Goal: Use online tool/utility: Utilize a website feature to perform a specific function

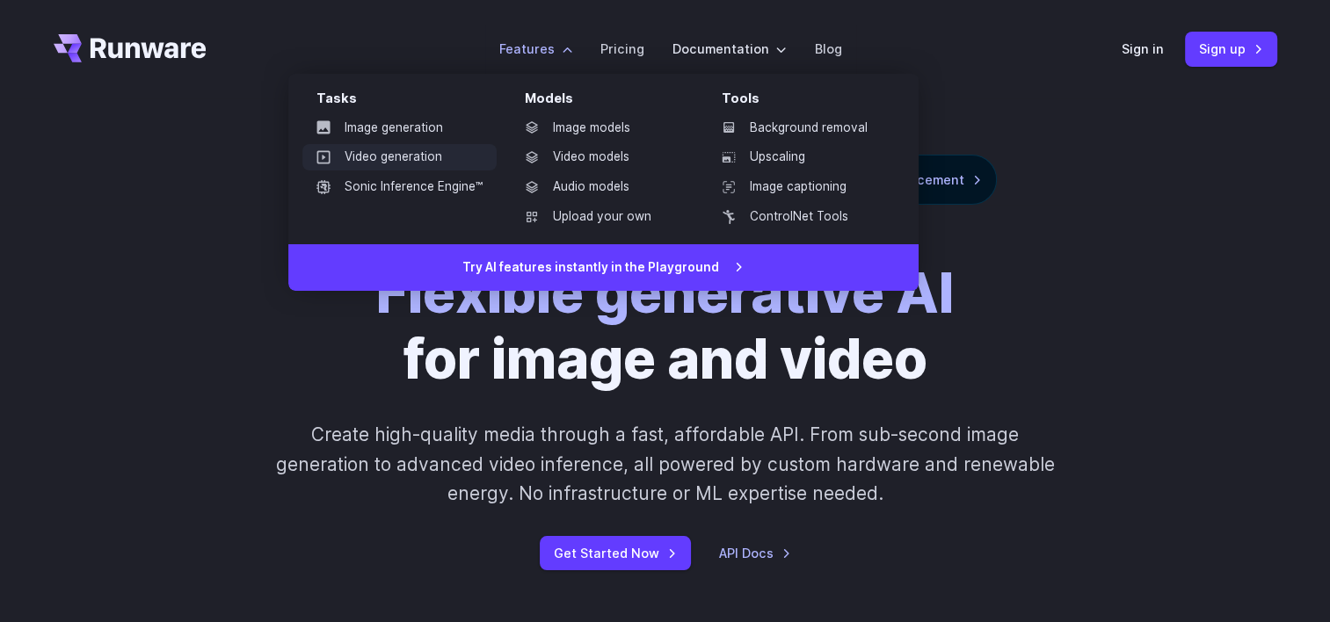
click at [407, 161] on link "Video generation" at bounding box center [399, 157] width 194 height 26
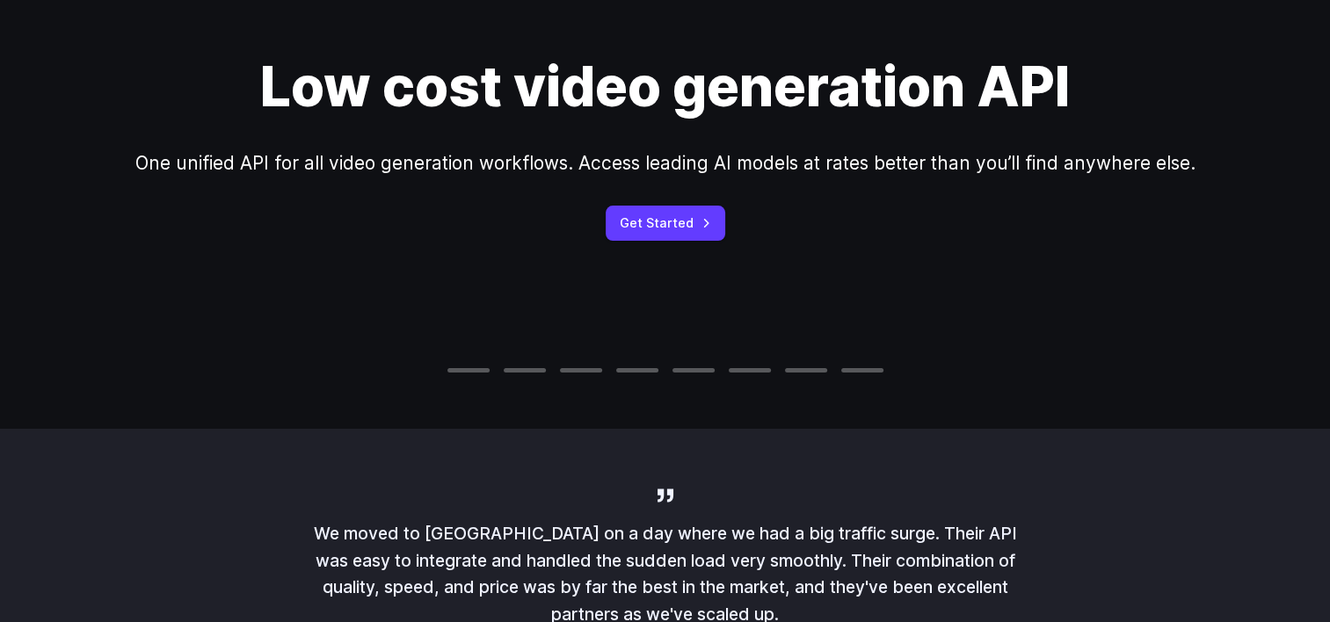
scroll to position [352, 0]
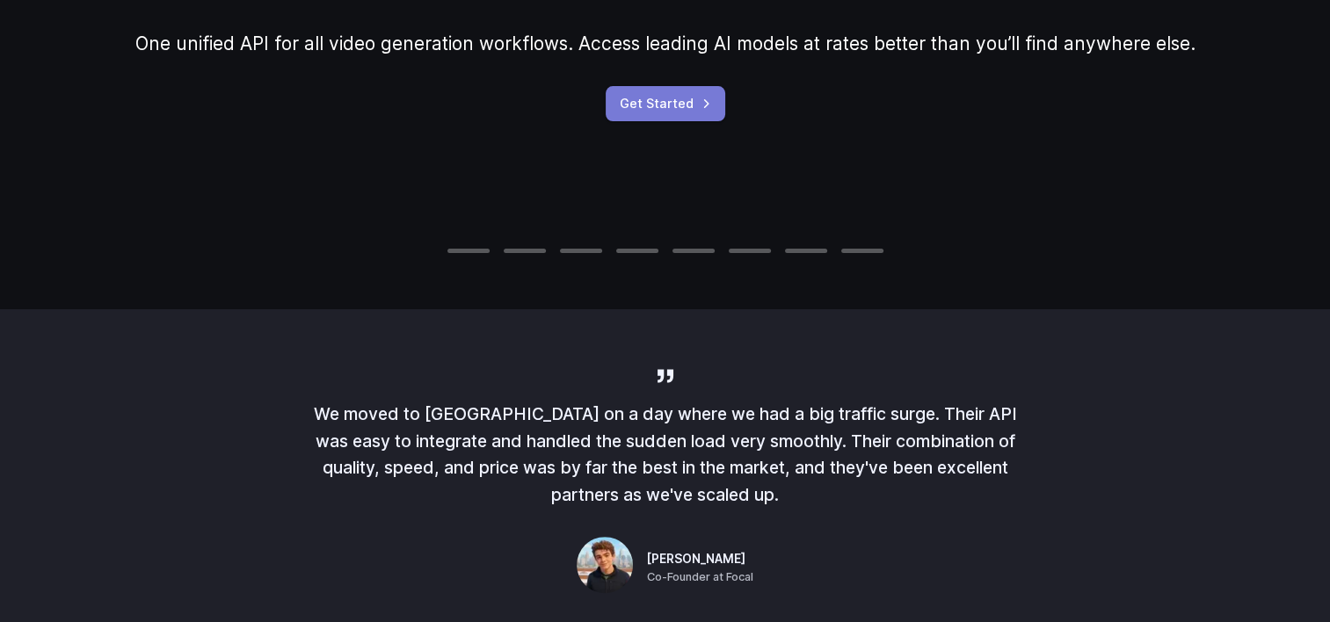
click at [635, 91] on link "Get Started" at bounding box center [666, 103] width 120 height 34
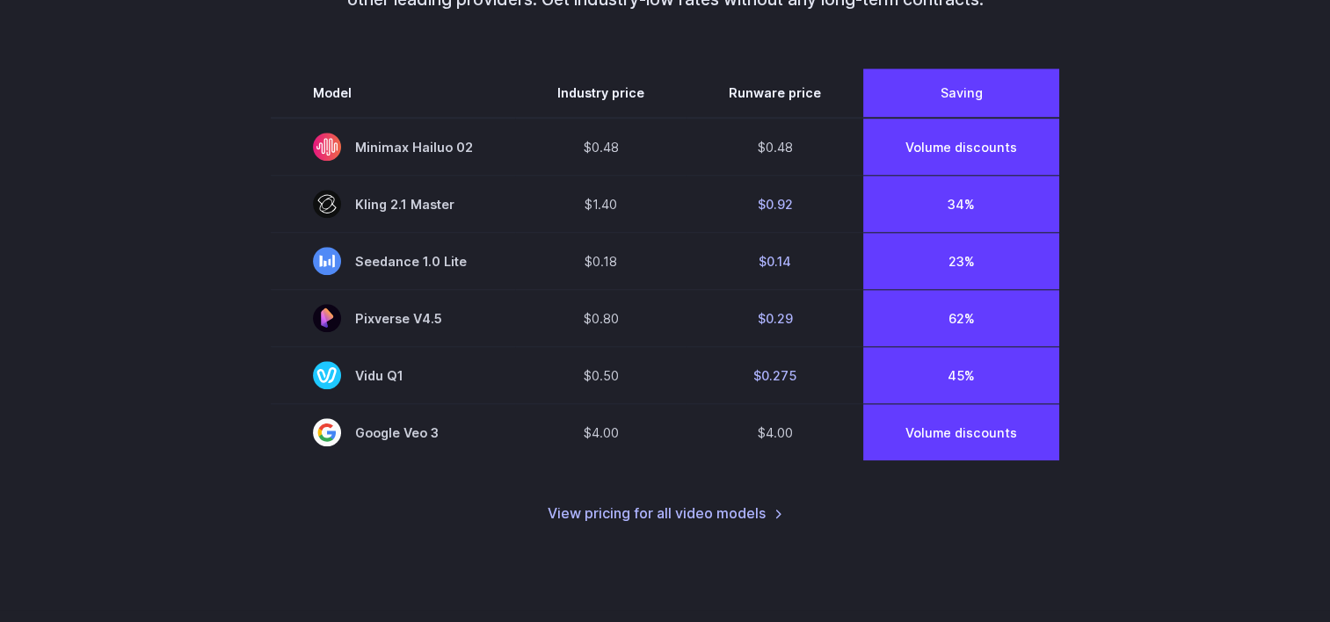
scroll to position [1406, 0]
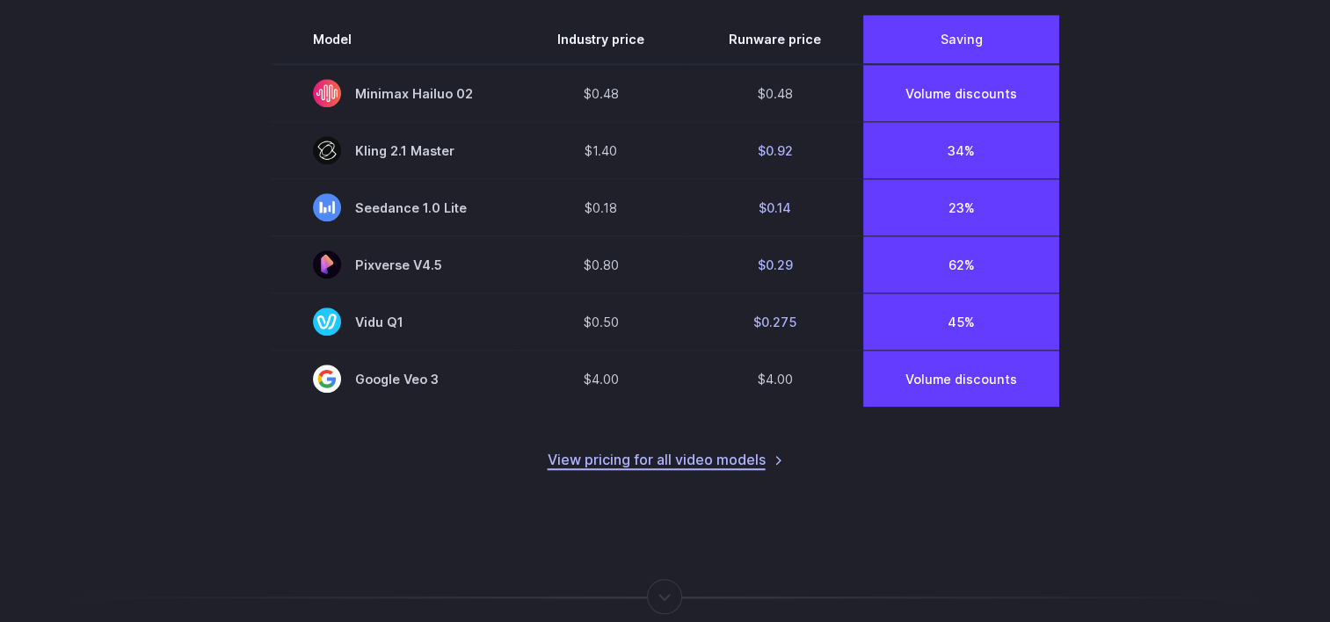
click at [648, 452] on link "View pricing for all video models" at bounding box center [666, 460] width 236 height 23
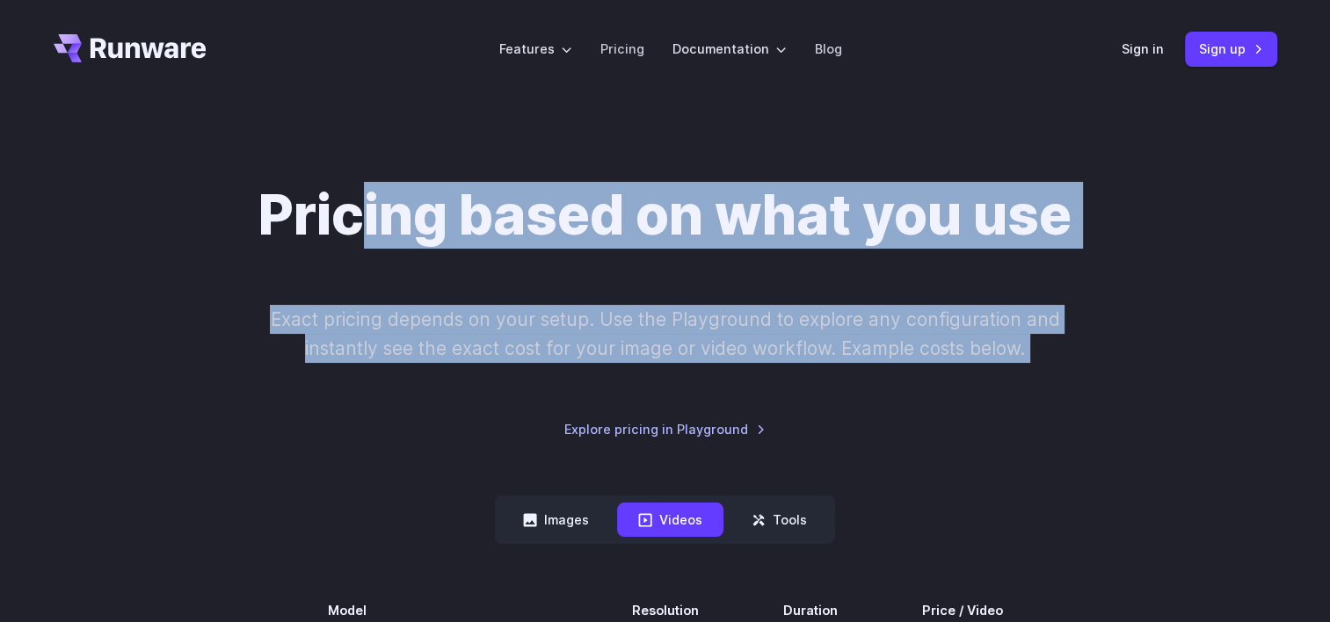
drag, startPoint x: 299, startPoint y: 54, endPoint x: 364, endPoint y: 125, distance: 96.4
drag, startPoint x: 364, startPoint y: 125, endPoint x: 438, endPoint y: 268, distance: 161.2
click at [438, 268] on div "Pricing based on what you use Exact pricing depends on your setup. Use the Play…" at bounding box center [665, 311] width 1223 height 257
click at [564, 377] on div "Pricing based on what you use Exact pricing depends on your setup. Use the Play…" at bounding box center [665, 311] width 1223 height 257
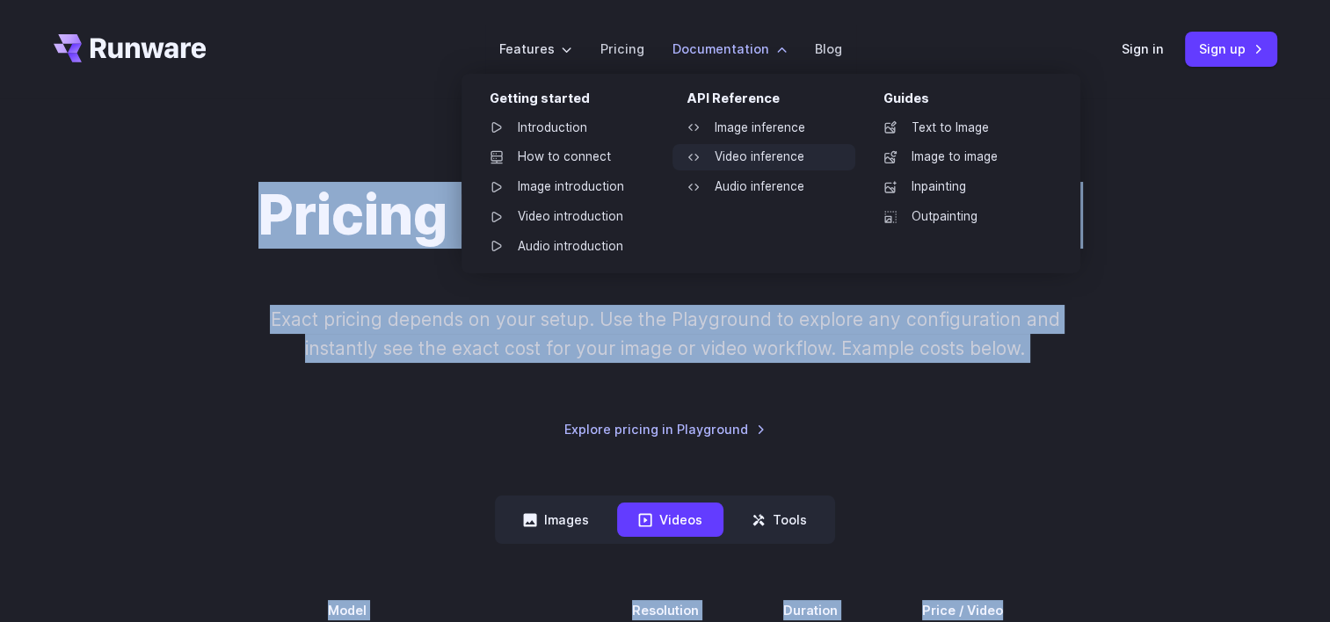
drag, startPoint x: 319, startPoint y: 206, endPoint x: 721, endPoint y: 148, distance: 405.8
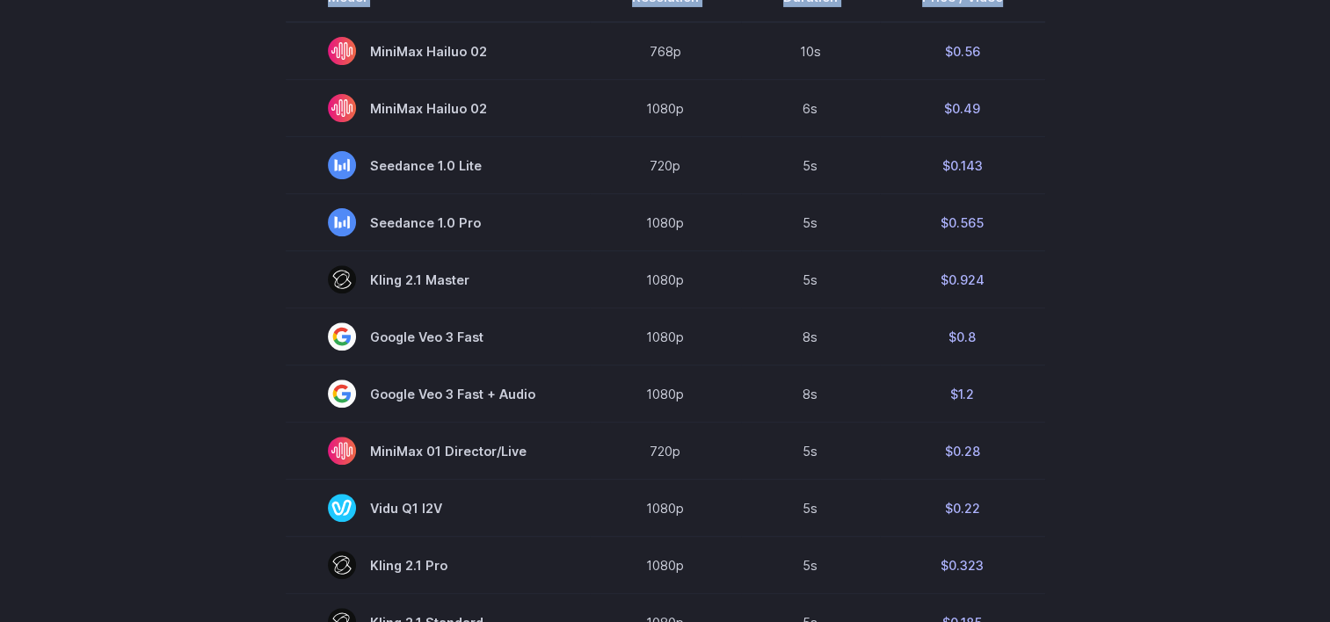
scroll to position [615, 0]
click at [1082, 189] on section "Model Resolution Duration Price / Video MiniMax Hailuo 02 768p 10s $0.56 MiniMa…" at bounding box center [665, 567] width 1223 height 1192
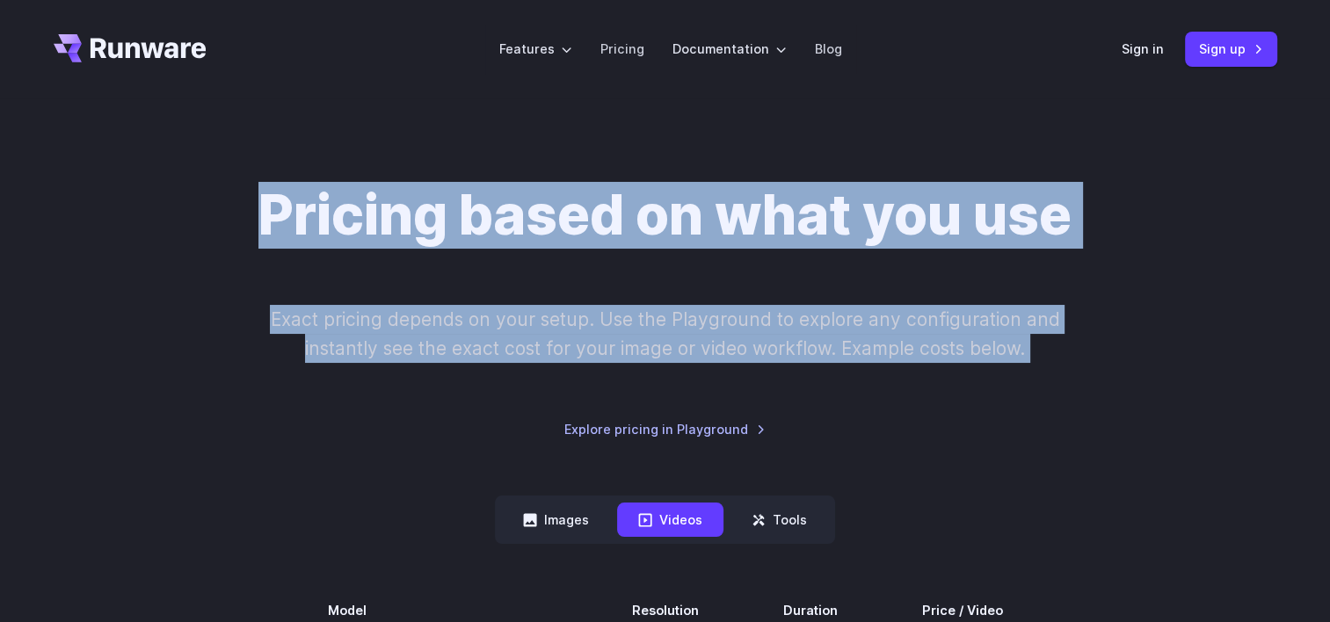
drag, startPoint x: 286, startPoint y: 25, endPoint x: 375, endPoint y: 96, distance: 113.9
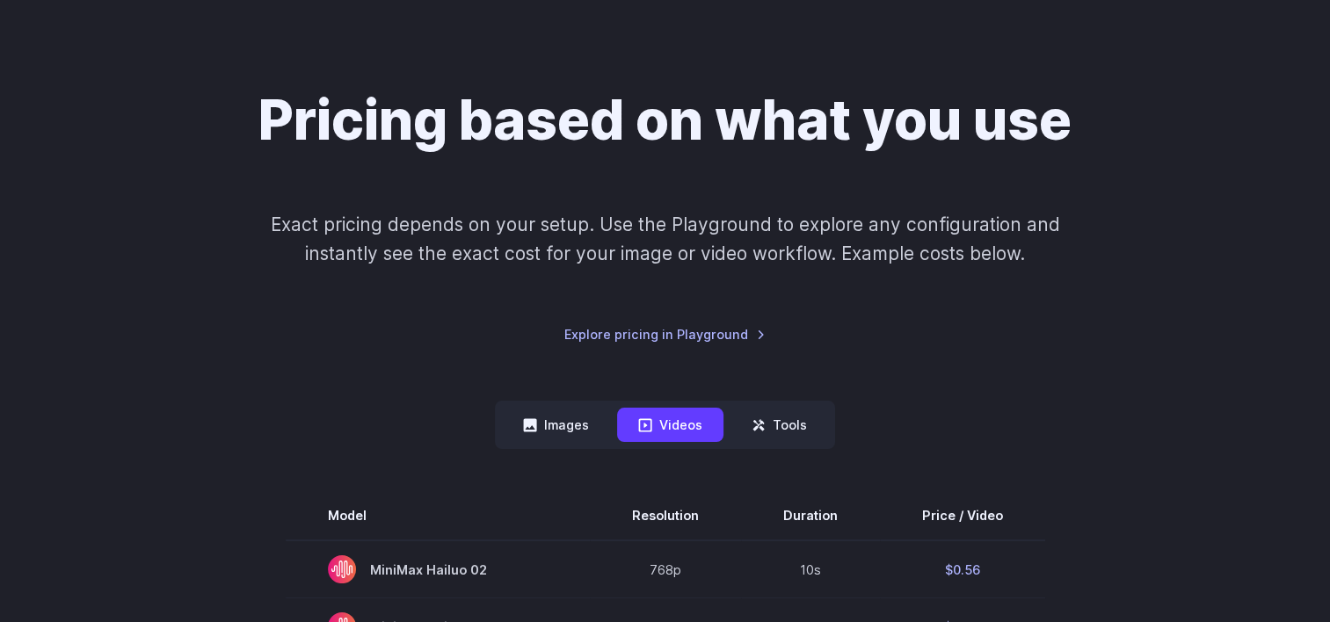
scroll to position [176, 0]
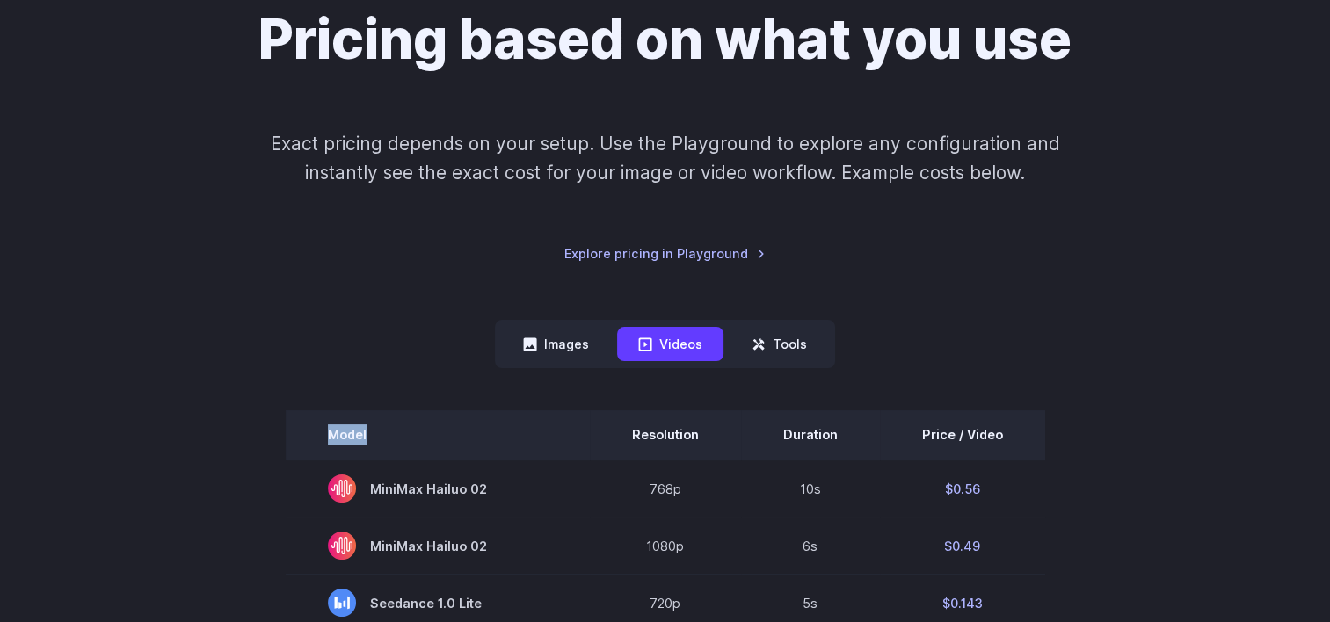
drag, startPoint x: 330, startPoint y: 420, endPoint x: 408, endPoint y: 446, distance: 81.7
click at [408, 446] on th "Model" at bounding box center [438, 434] width 304 height 49
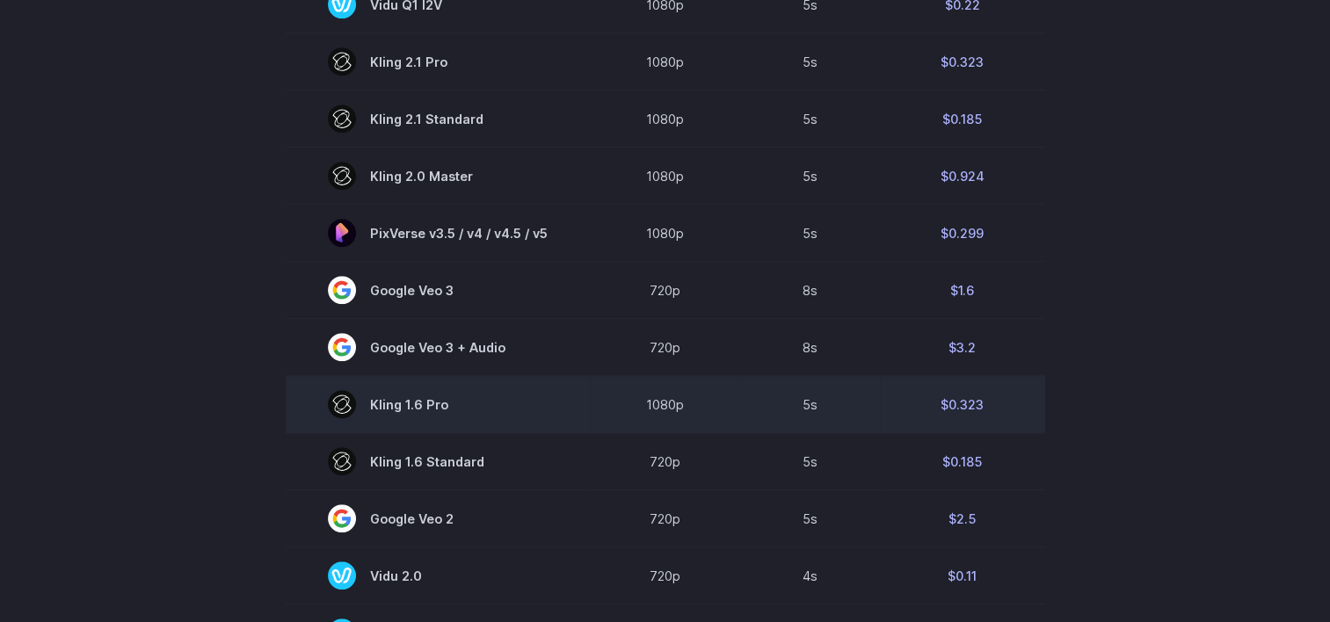
scroll to position [1318, 0]
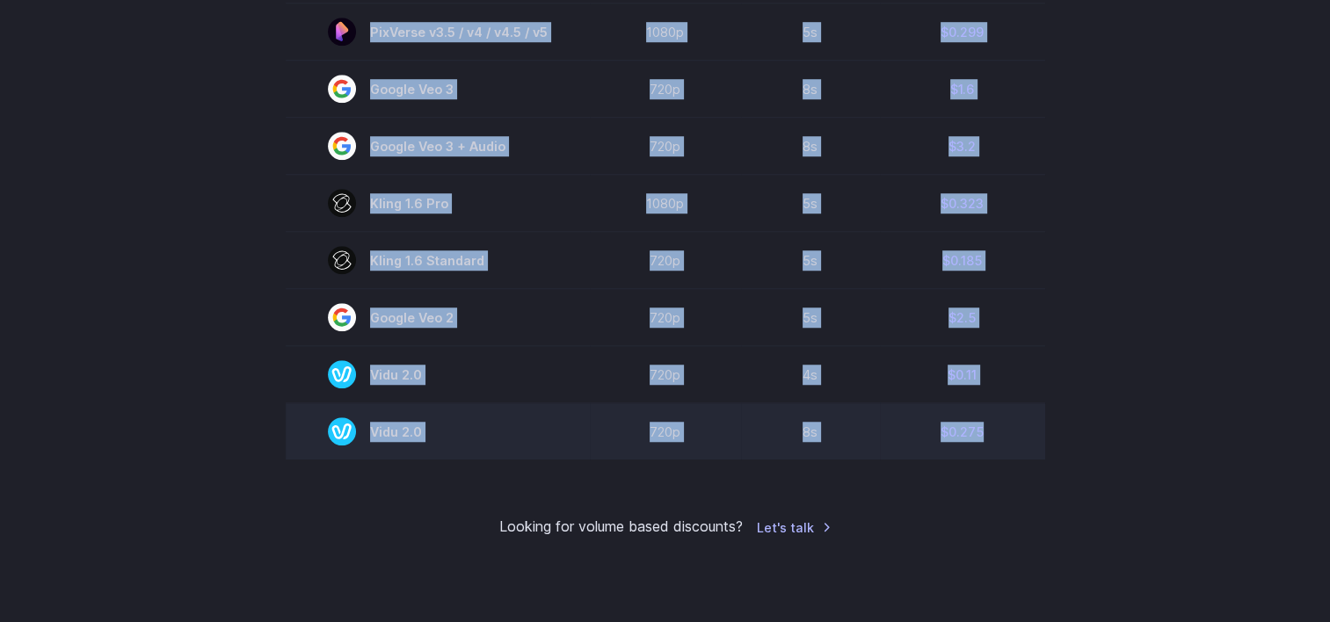
click at [1003, 457] on td "$0.275" at bounding box center [962, 431] width 165 height 57
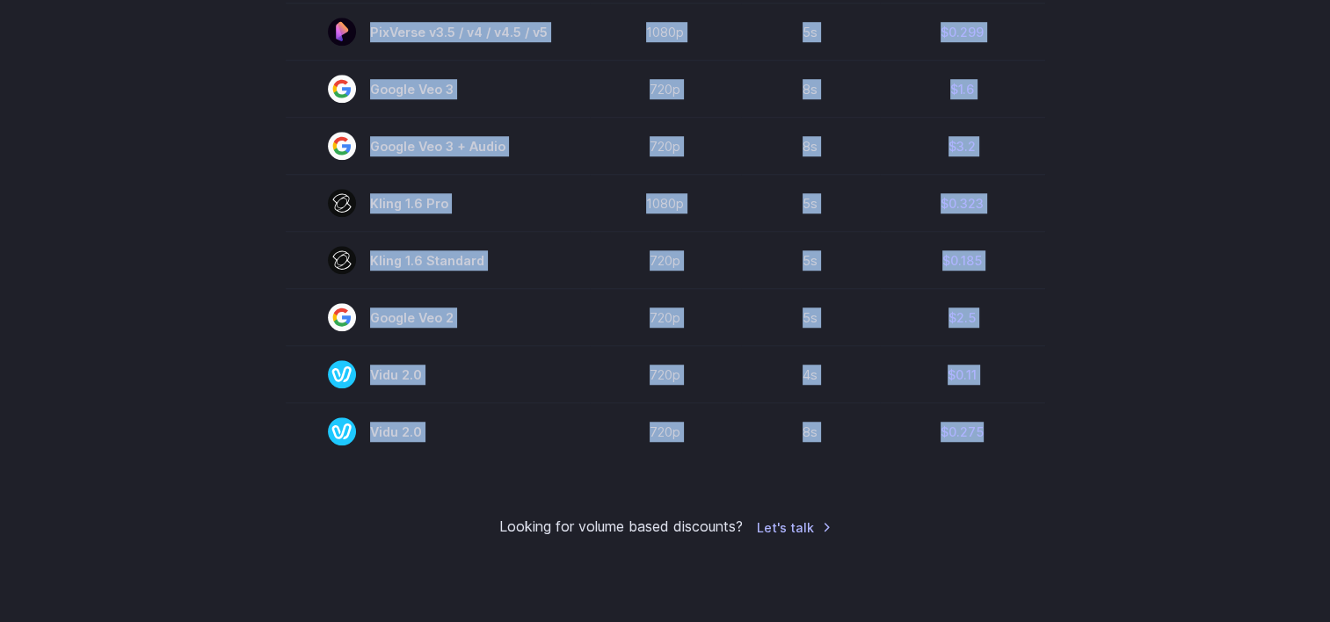
copy tbody "Model Resolution Duration Price / Video MiniMax Hailuo 02 768p 10s $0.56 MiniMa…"
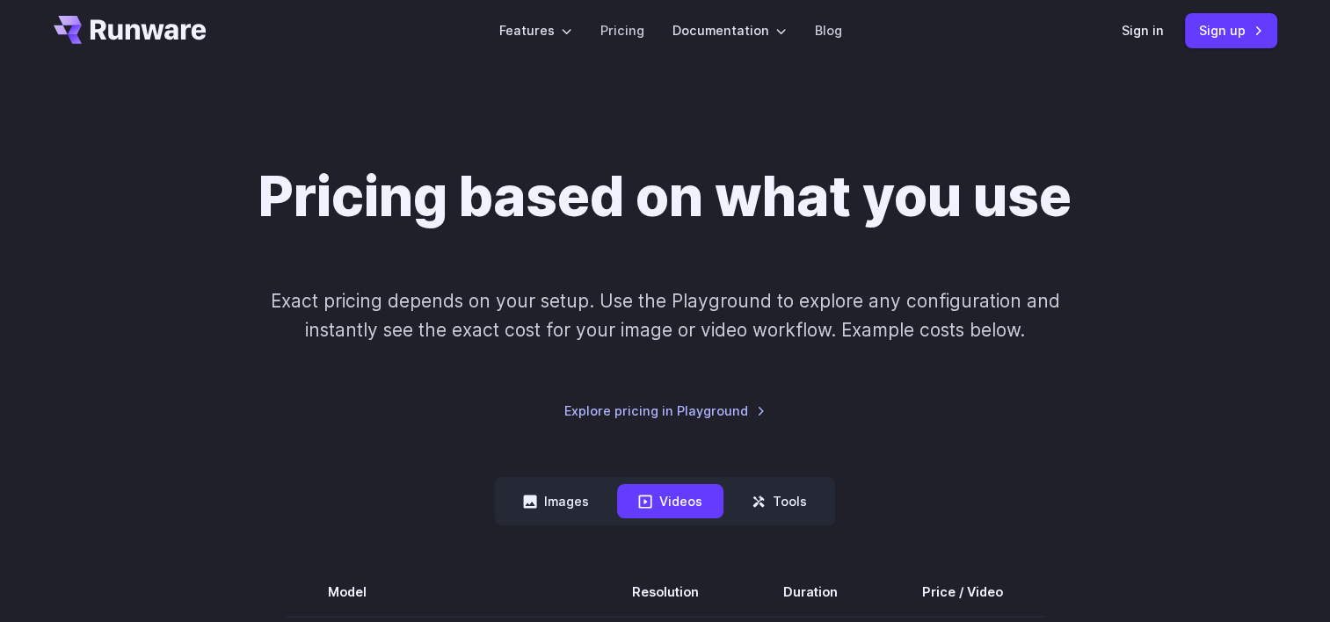
scroll to position [0, 0]
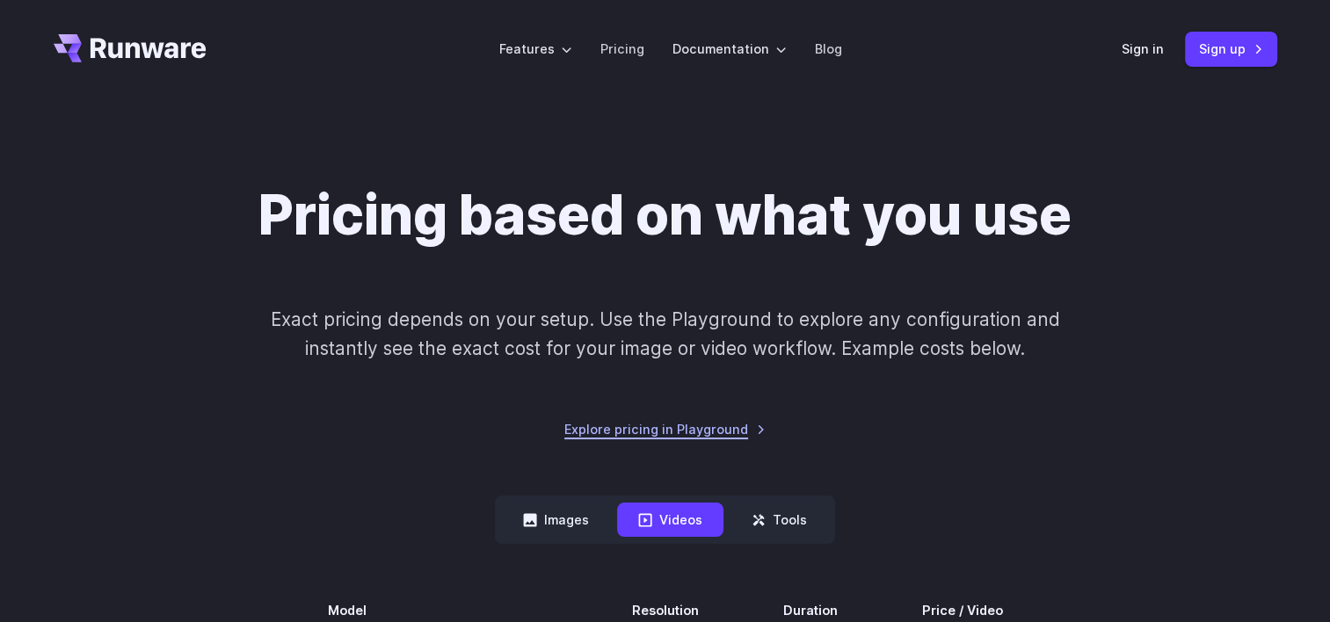
click at [751, 424] on link "Explore pricing in Playground" at bounding box center [664, 429] width 201 height 20
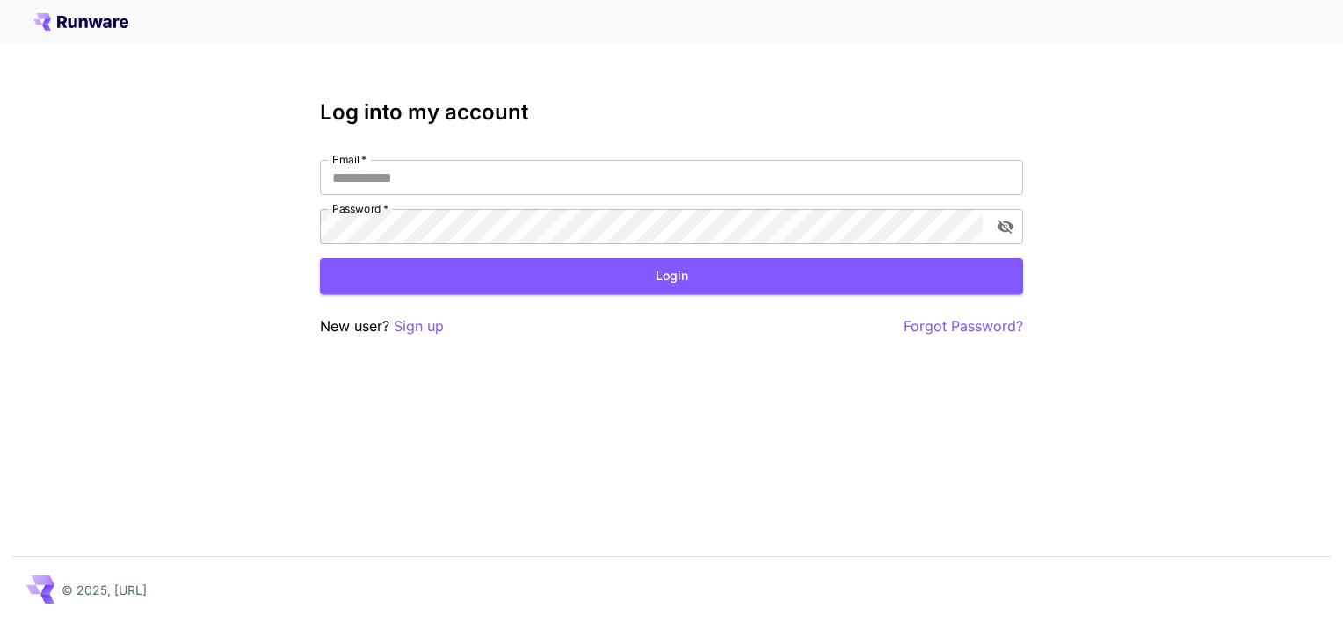
click at [377, 158] on div "Log into my account Email   * Email   * Password   * Password   * Login New use…" at bounding box center [671, 218] width 703 height 237
click at [370, 193] on input "Email   *" at bounding box center [671, 177] width 703 height 35
click at [551, 178] on input "Email   *" at bounding box center [671, 177] width 703 height 35
paste input "**********"
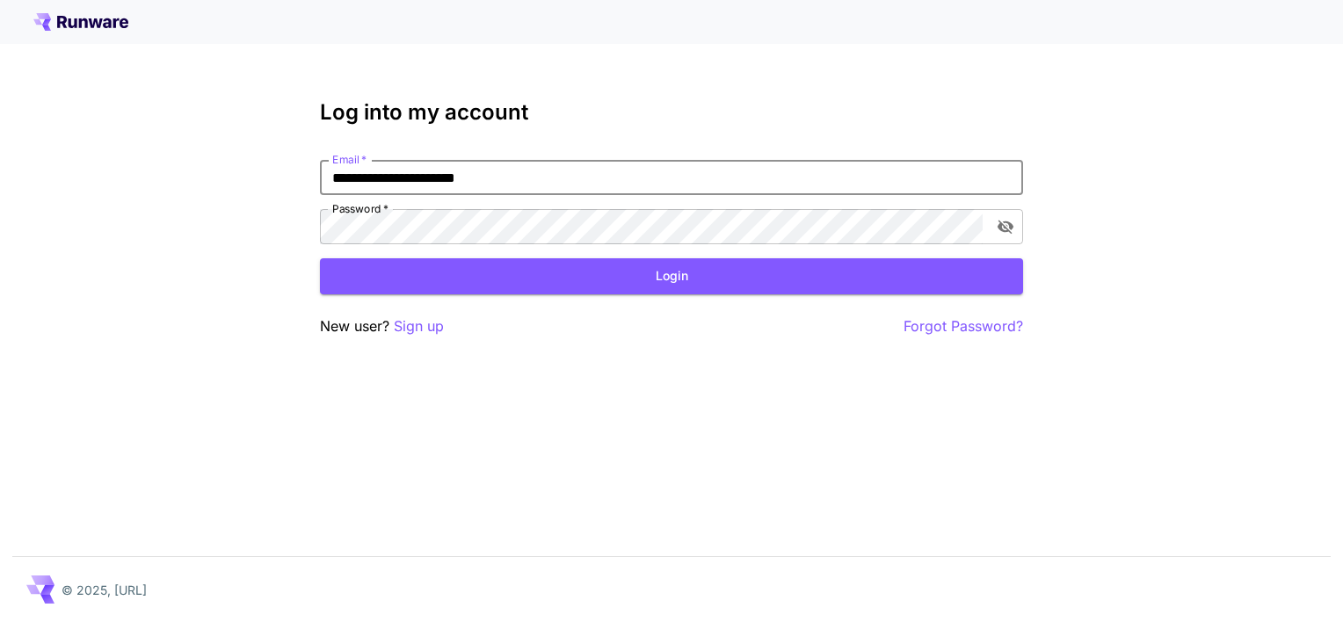
type input "**********"
click at [387, 280] on button "Login" at bounding box center [671, 276] width 703 height 36
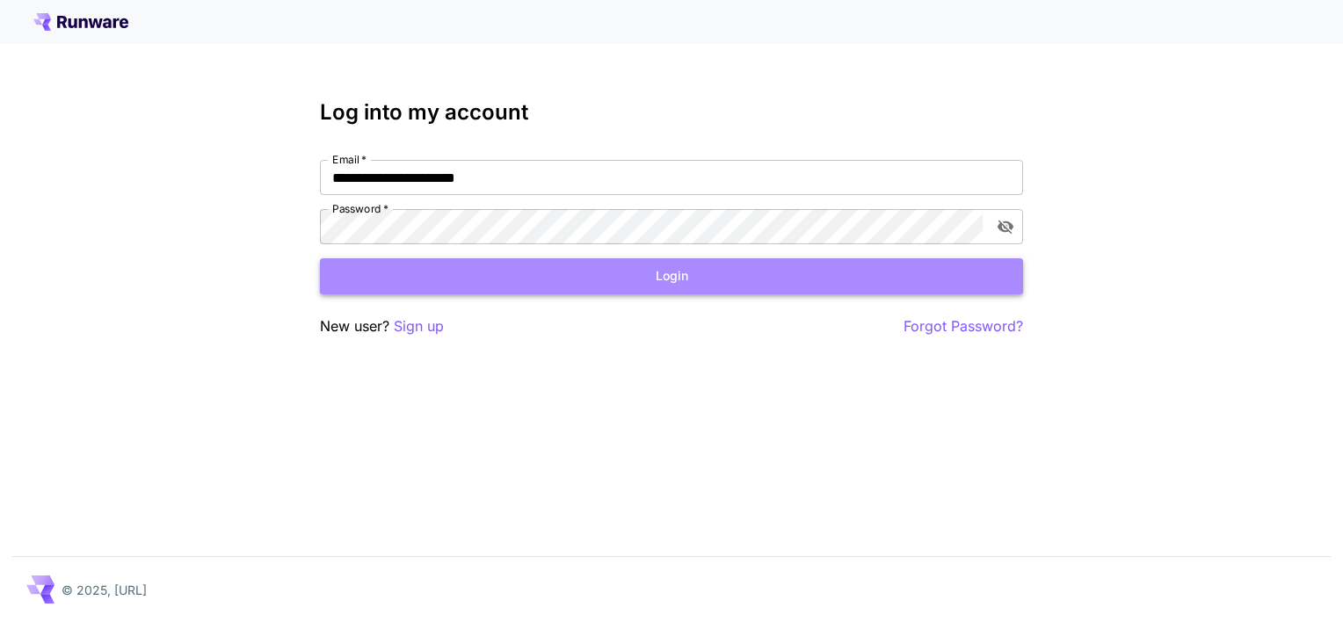
click at [805, 272] on button "Login" at bounding box center [671, 276] width 703 height 36
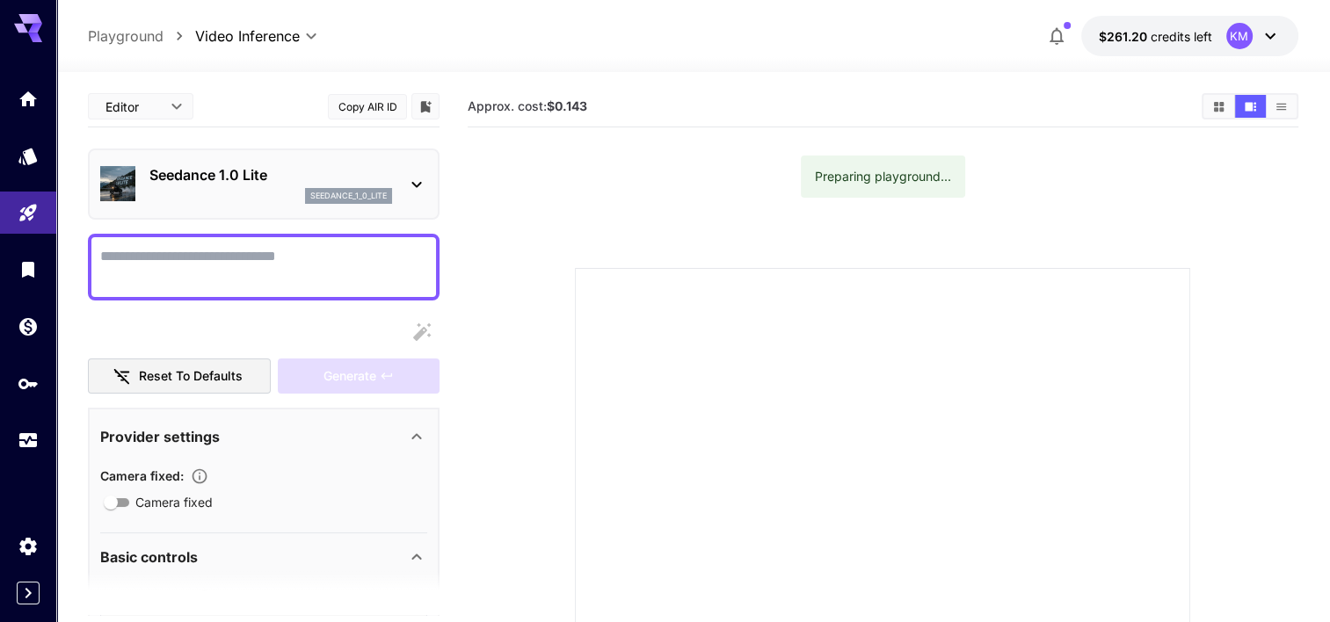
click at [214, 191] on div "seedance_1_0_lite" at bounding box center [270, 196] width 243 height 16
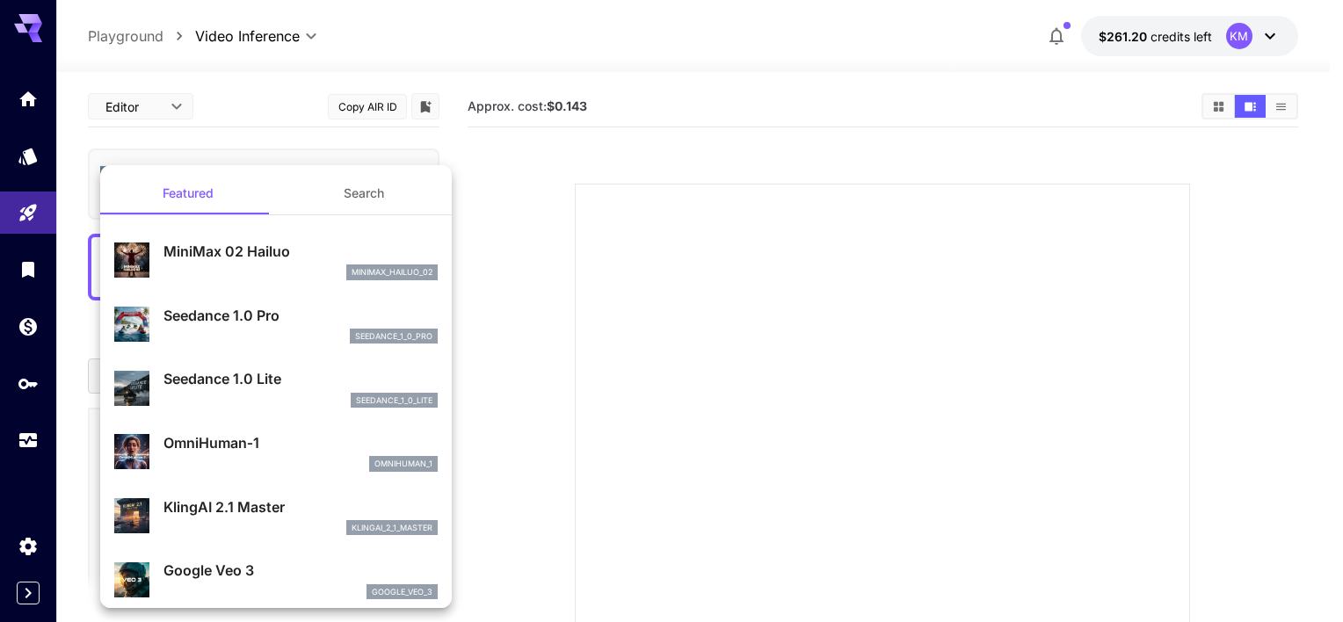
click at [548, 348] on div at bounding box center [671, 311] width 1343 height 622
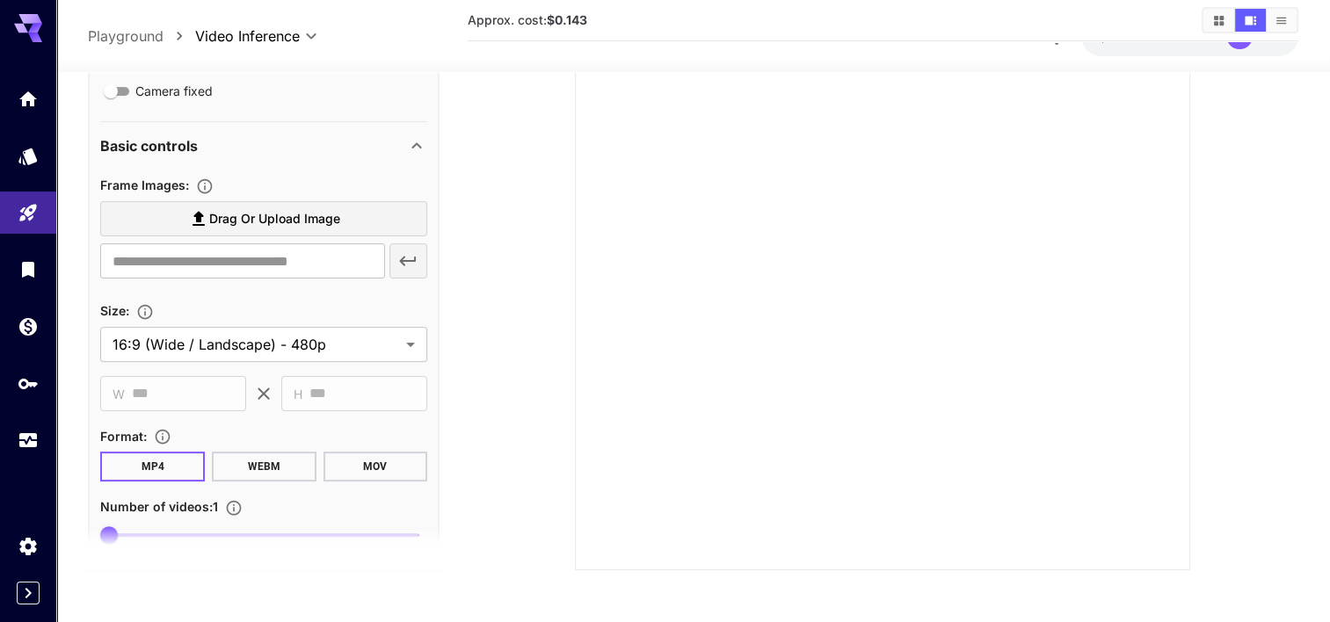
scroll to position [352, 0]
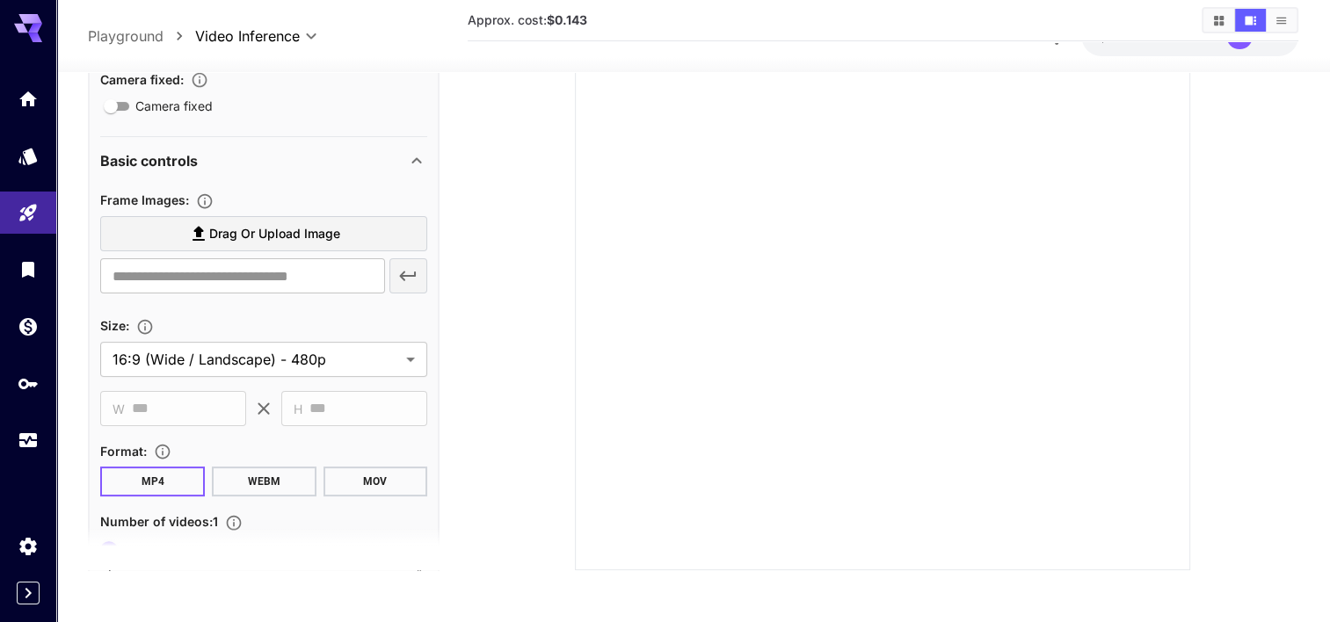
click at [207, 197] on icon "Upload frame images." at bounding box center [205, 201] width 18 height 18
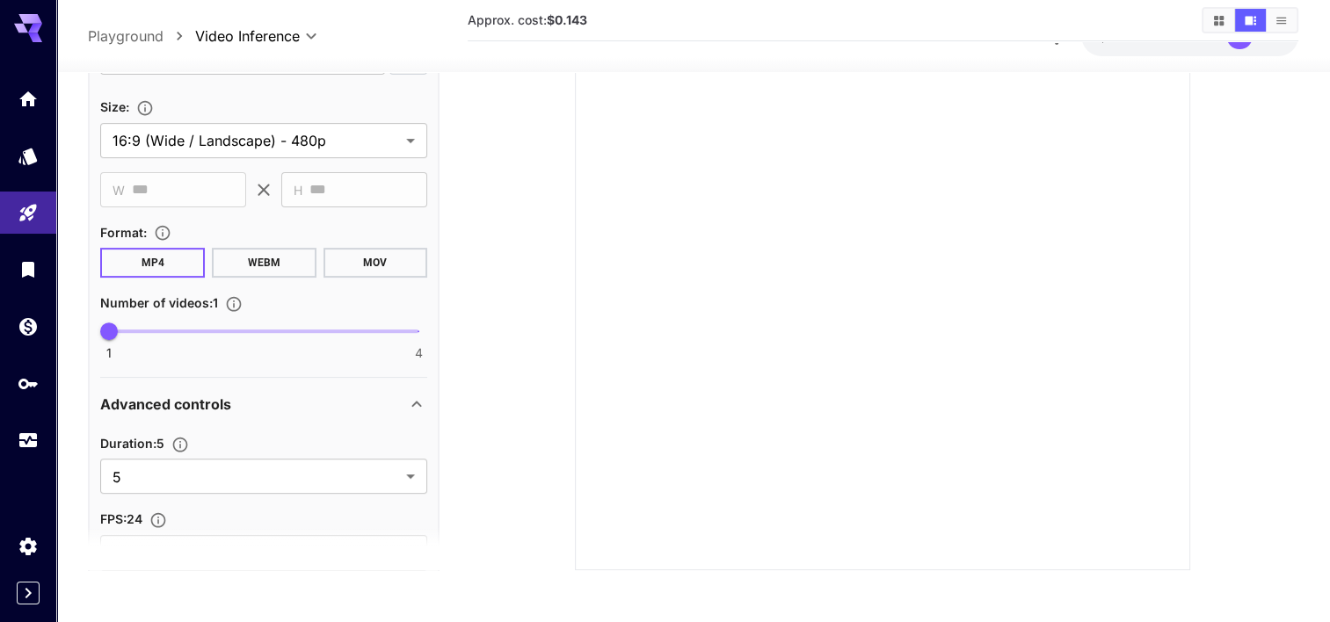
scroll to position [761, 0]
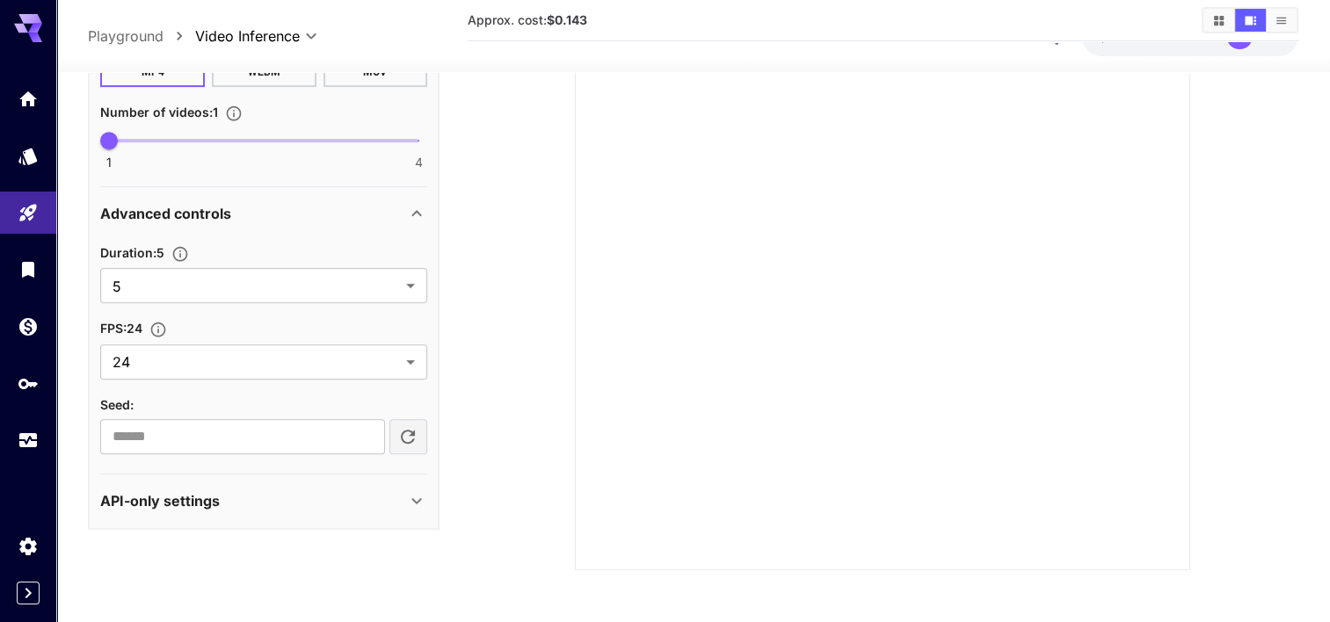
click at [274, 485] on div "API-only settings" at bounding box center [263, 502] width 327 height 42
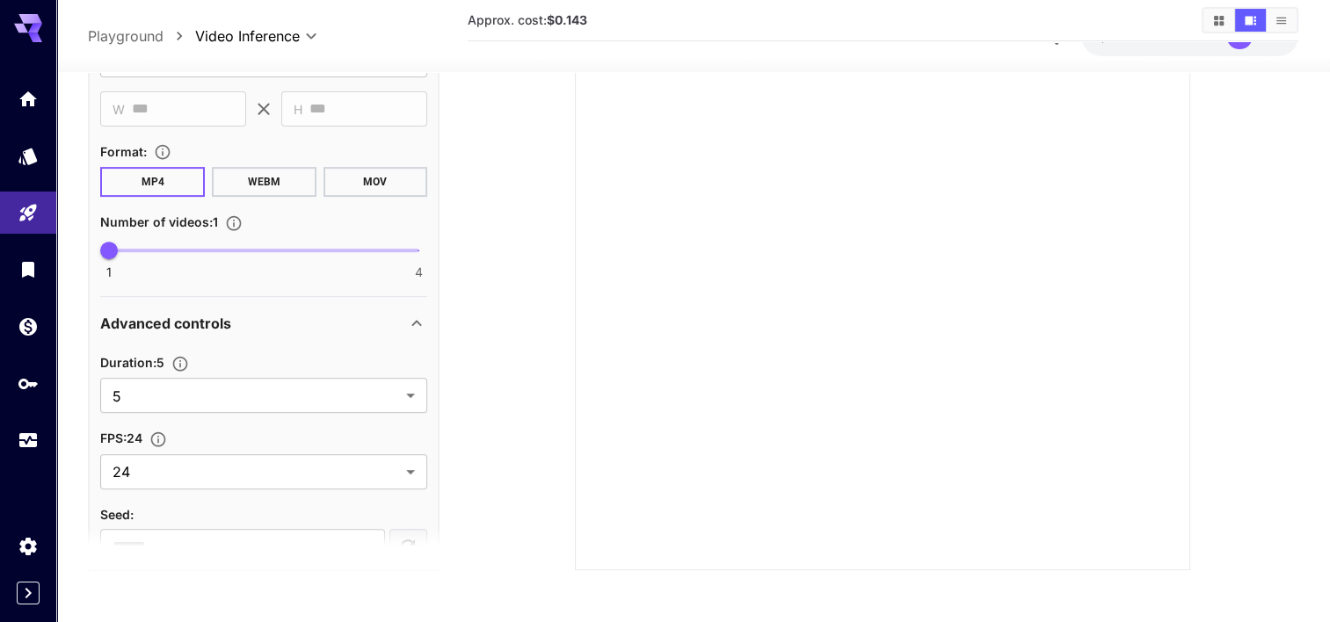
scroll to position [1003, 0]
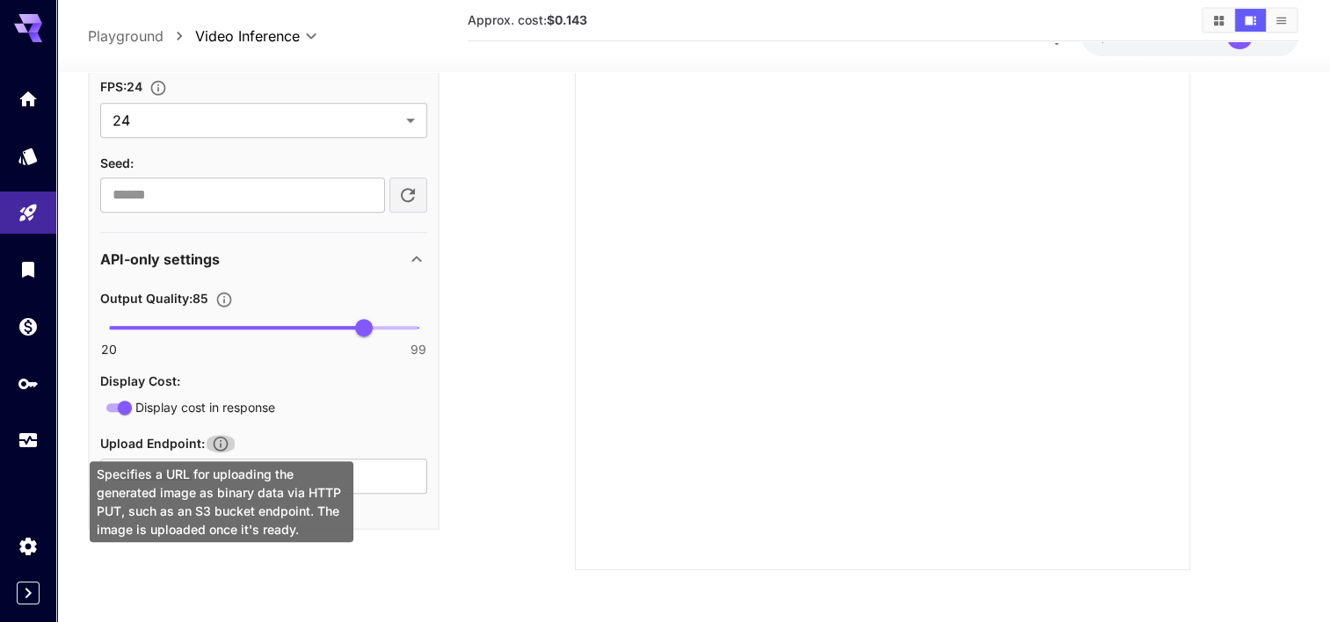
click at [213, 436] on icon "Specifies a URL for uploading the generated image as binary data via HTTP PUT, …" at bounding box center [221, 445] width 18 height 18
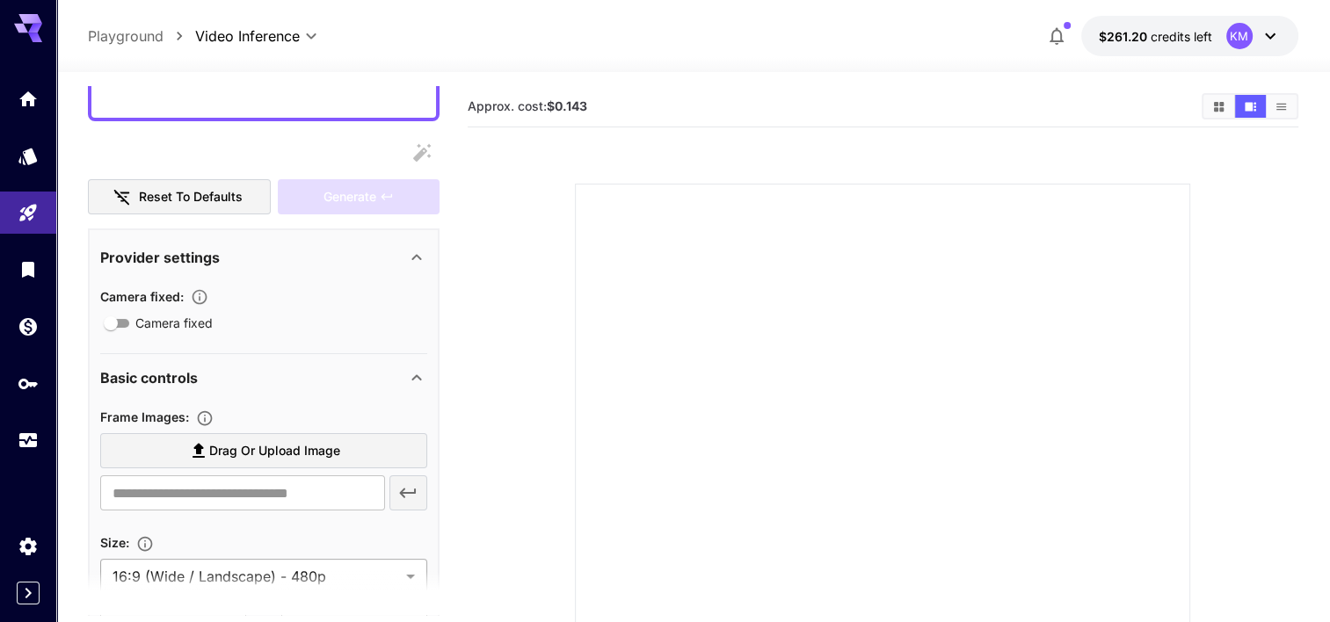
scroll to position [388, 0]
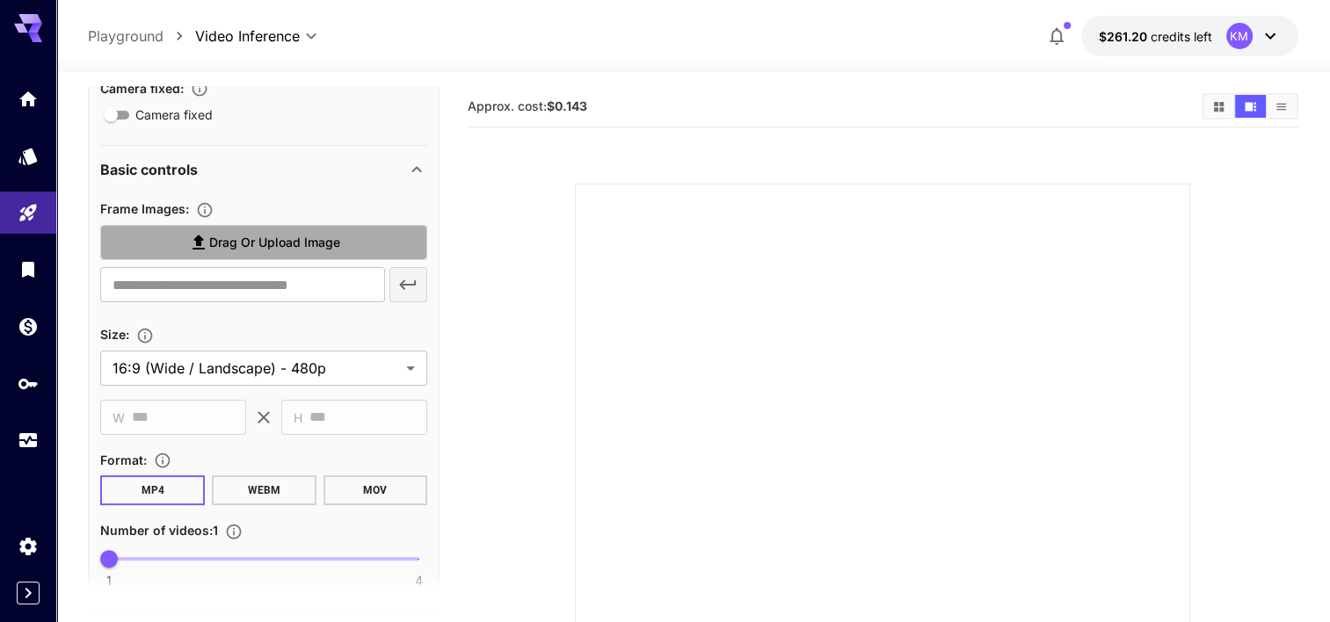
click at [281, 246] on span "Drag or upload image" at bounding box center [274, 243] width 131 height 22
click at [0, 0] on input "Drag or upload image" at bounding box center [0, 0] width 0 height 0
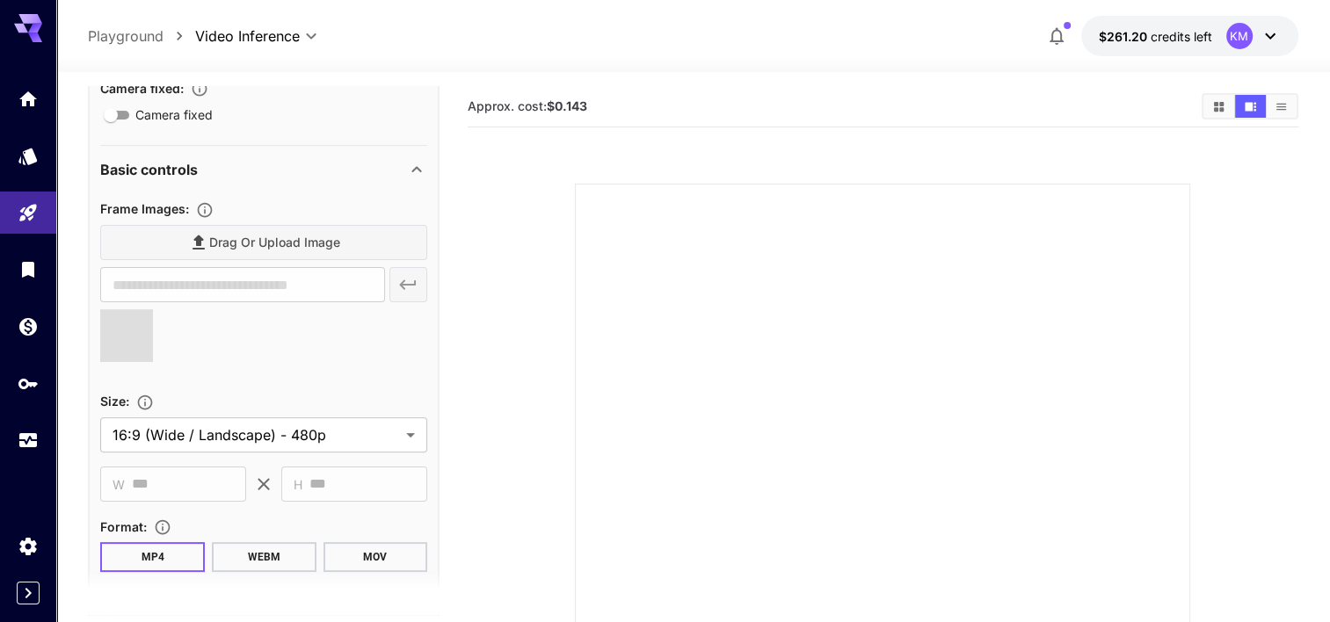
type input "**********"
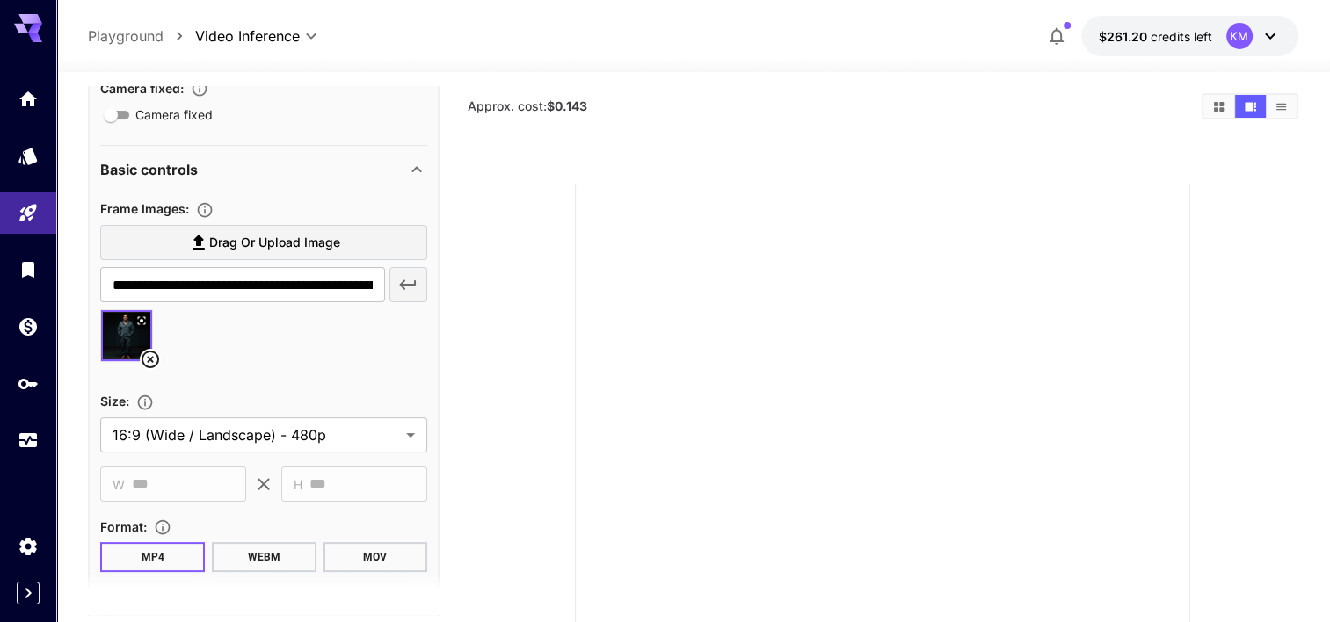
click at [328, 241] on span "Drag or upload image" at bounding box center [274, 243] width 131 height 22
click at [0, 0] on input "Drag or upload image" at bounding box center [0, 0] width 0 height 0
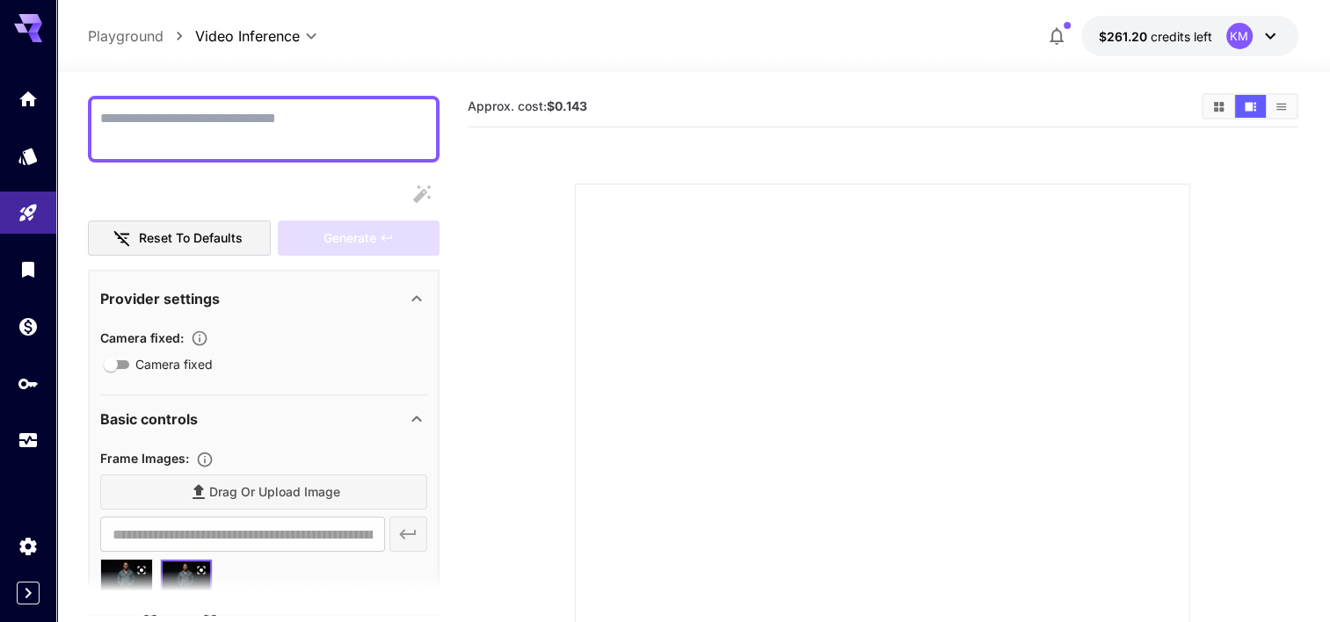
scroll to position [352, 0]
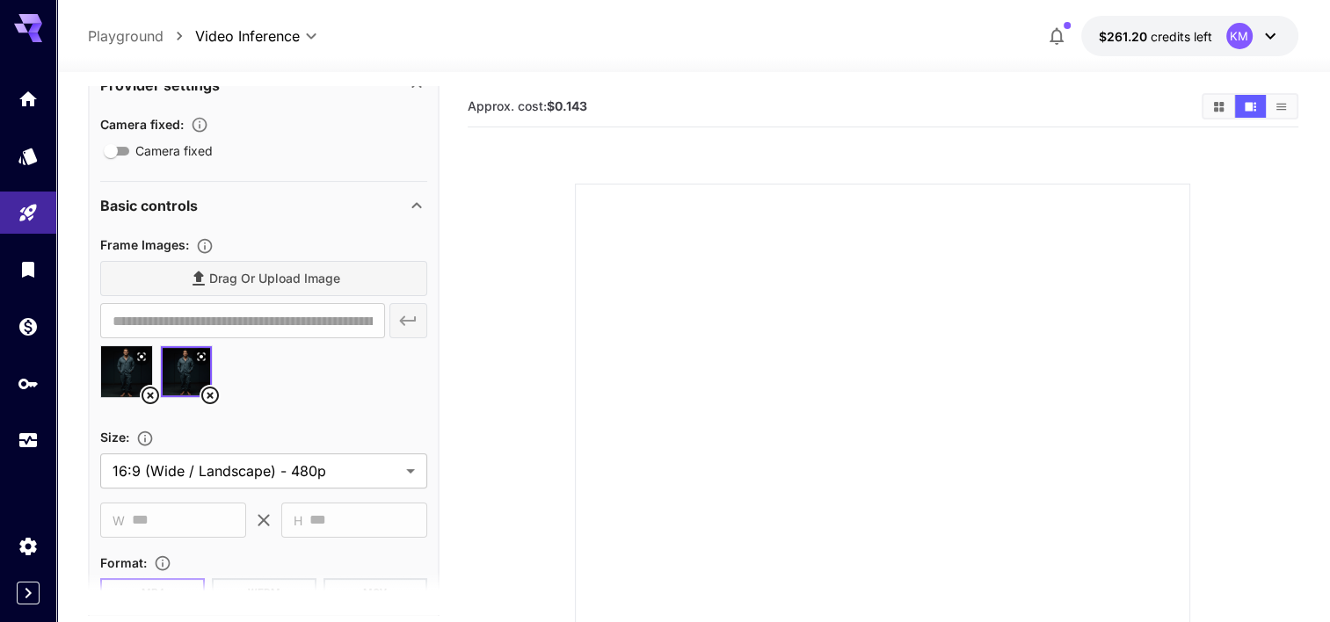
click at [144, 390] on icon at bounding box center [150, 395] width 21 height 21
click at [156, 395] on icon at bounding box center [150, 395] width 21 height 21
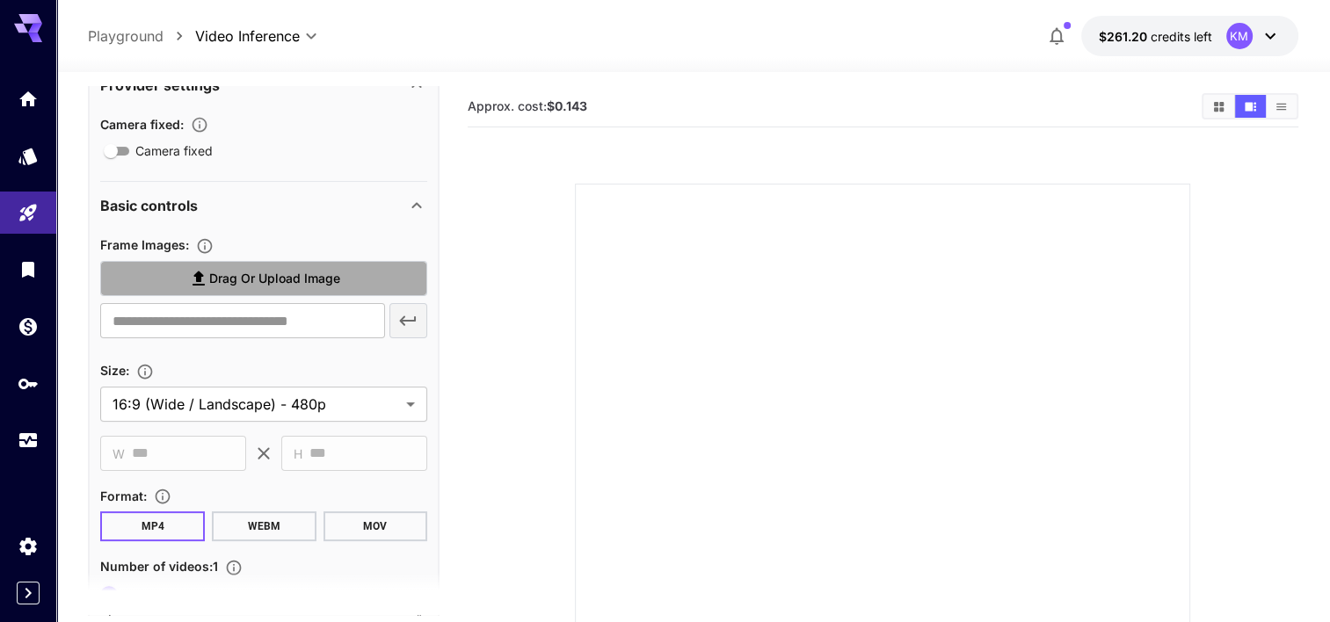
click at [243, 286] on span "Drag or upload image" at bounding box center [274, 279] width 131 height 22
click at [0, 0] on input "Drag or upload image" at bounding box center [0, 0] width 0 height 0
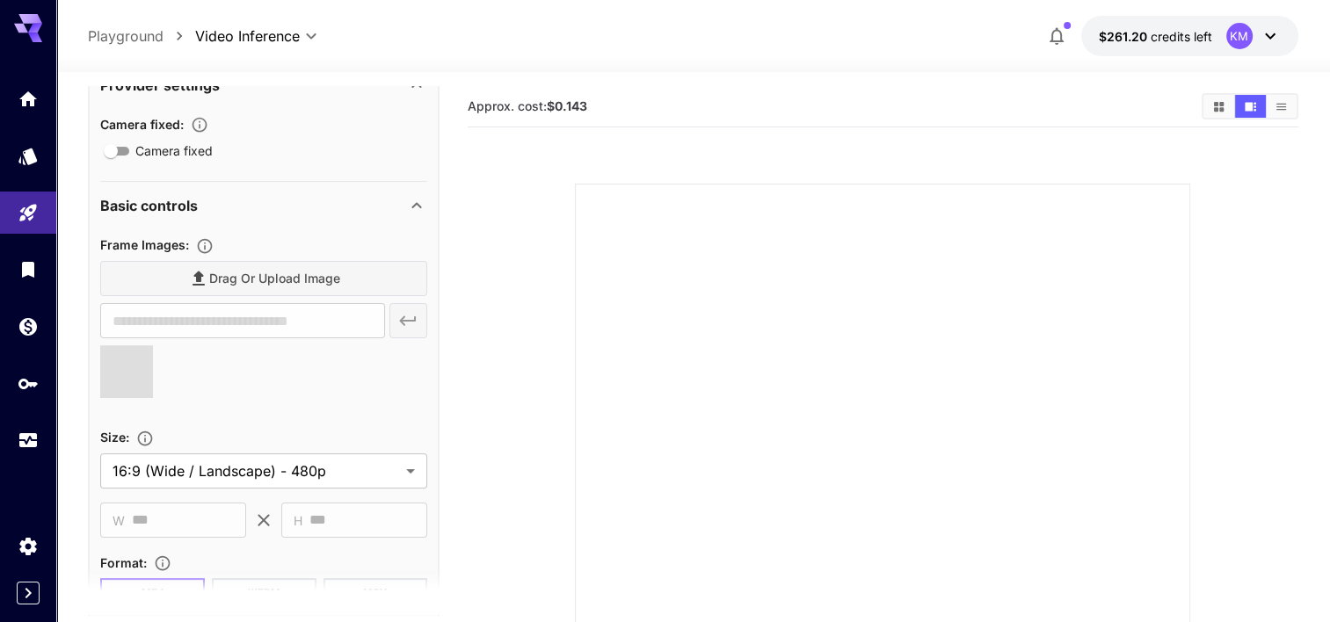
type input "**********"
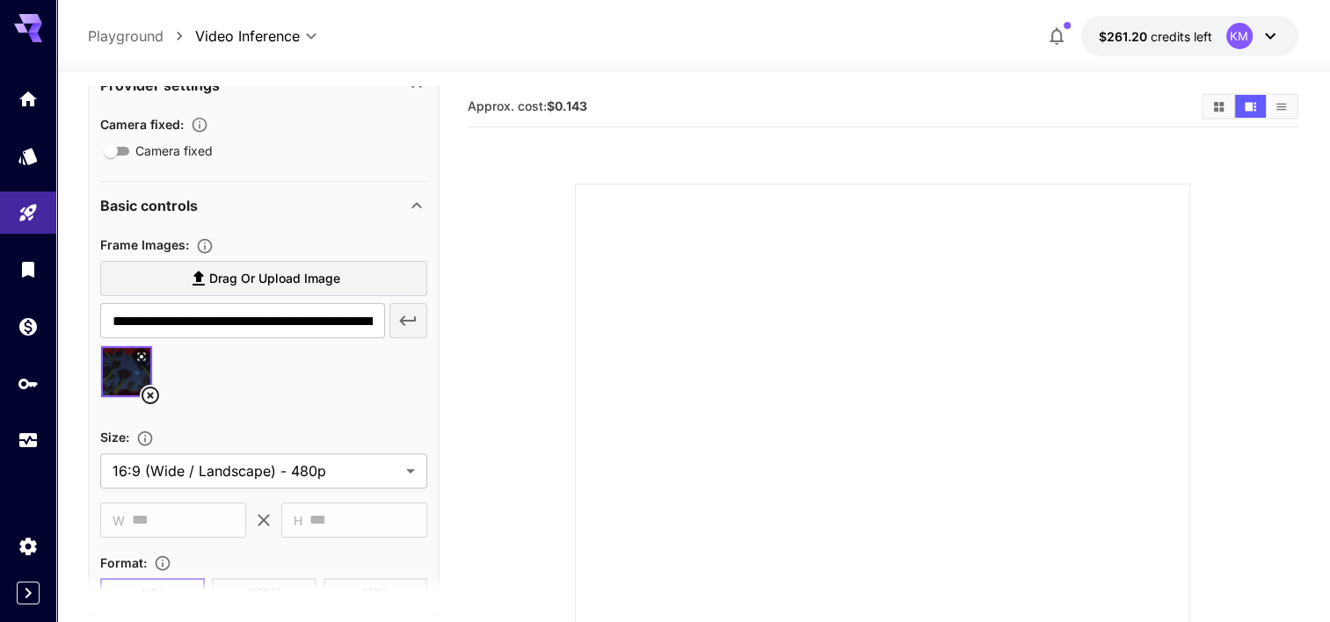
click at [247, 279] on span "Drag or upload image" at bounding box center [274, 279] width 131 height 22
click at [0, 0] on input "Drag or upload image" at bounding box center [0, 0] width 0 height 0
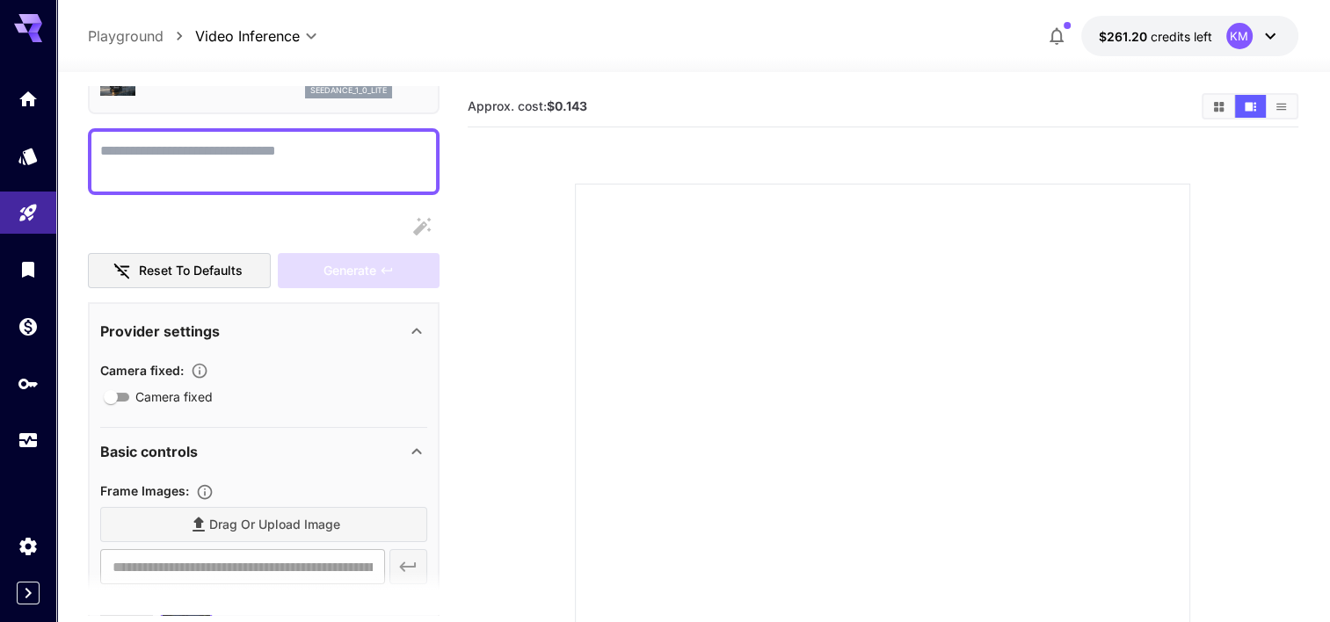
scroll to position [0, 0]
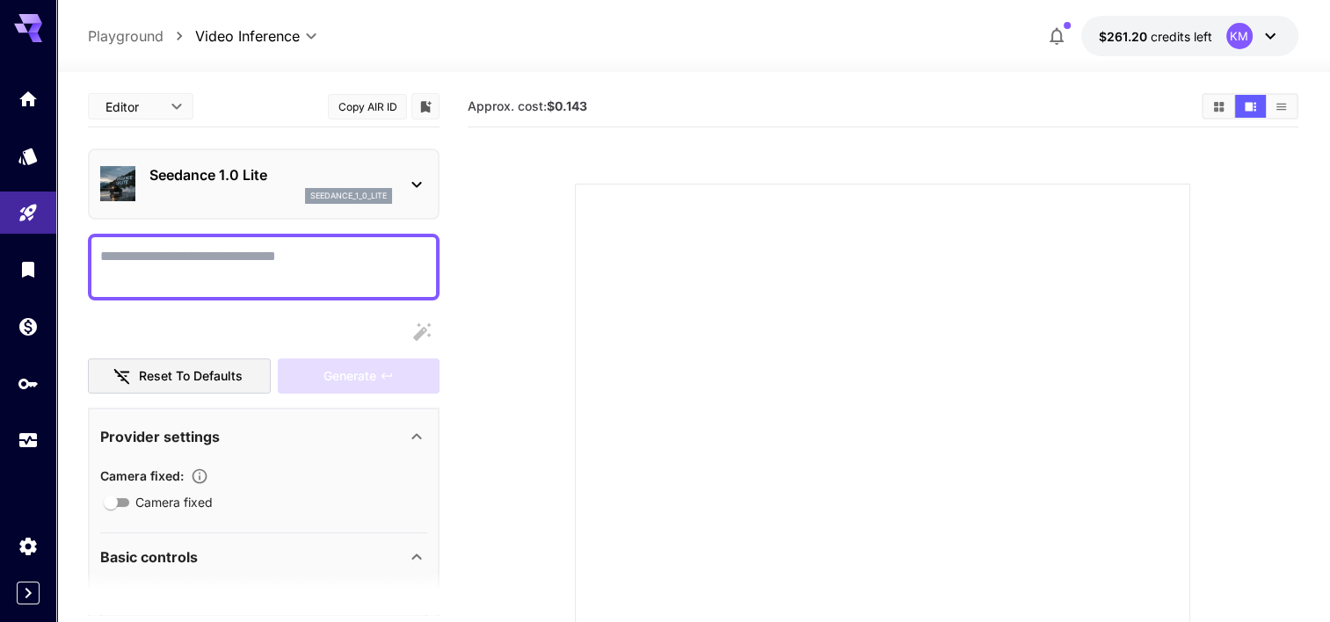
click at [212, 264] on textarea "Camera fixed" at bounding box center [263, 267] width 327 height 42
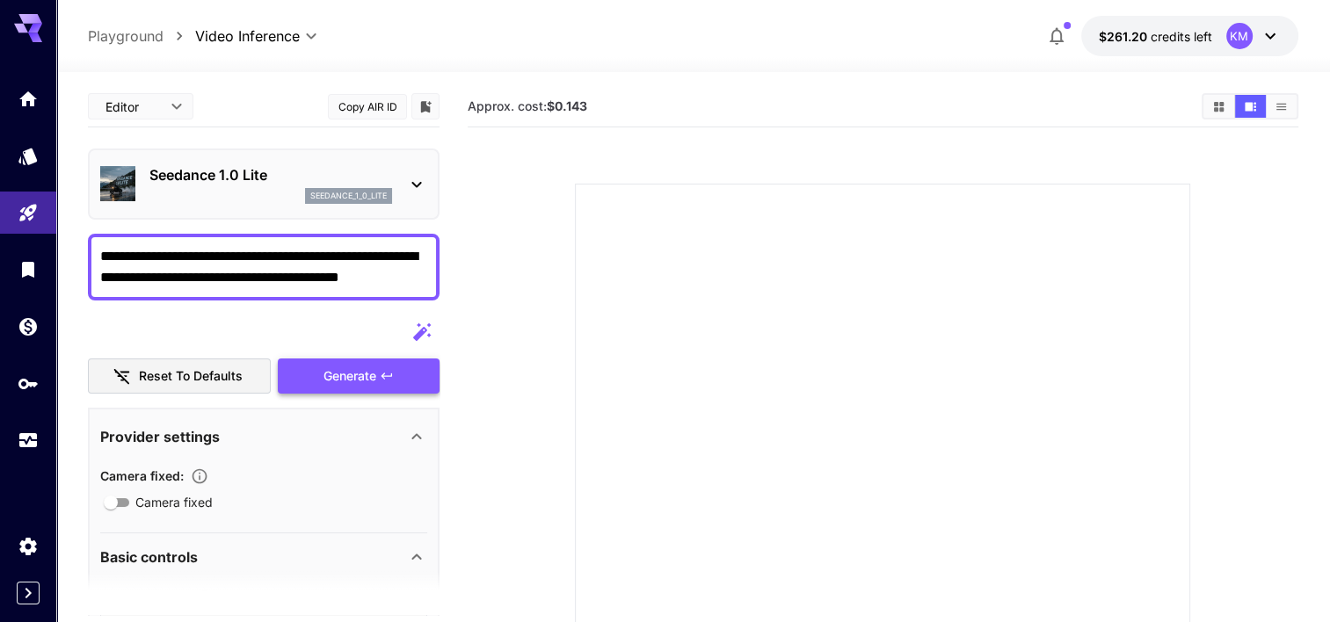
type textarea "**********"
click at [430, 371] on div "Generate" at bounding box center [359, 377] width 162 height 36
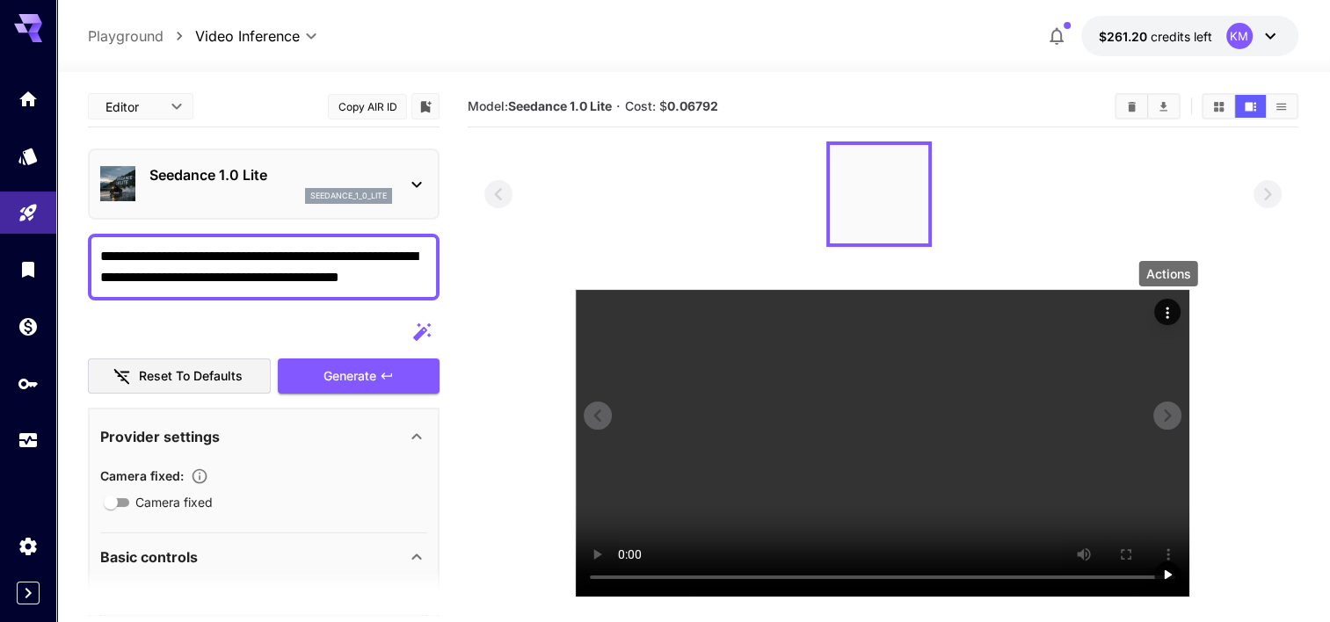
click at [1167, 306] on icon "Actions" at bounding box center [1167, 313] width 18 height 18
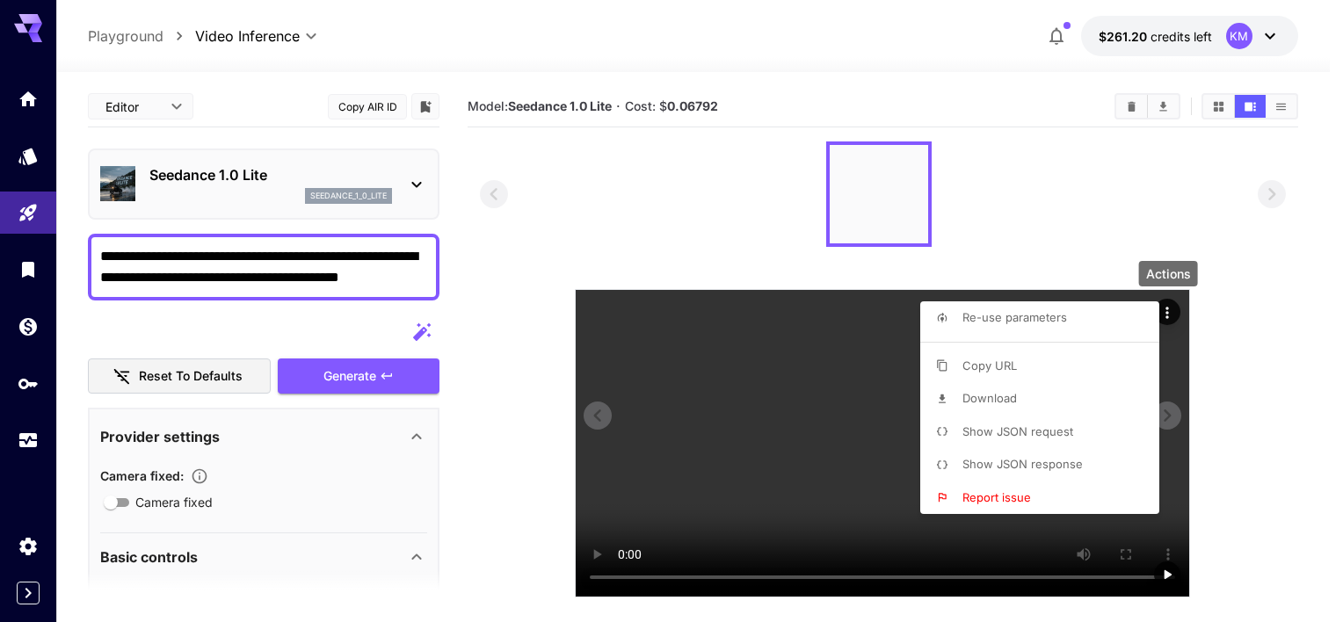
click at [1167, 306] on div at bounding box center [671, 311] width 1343 height 622
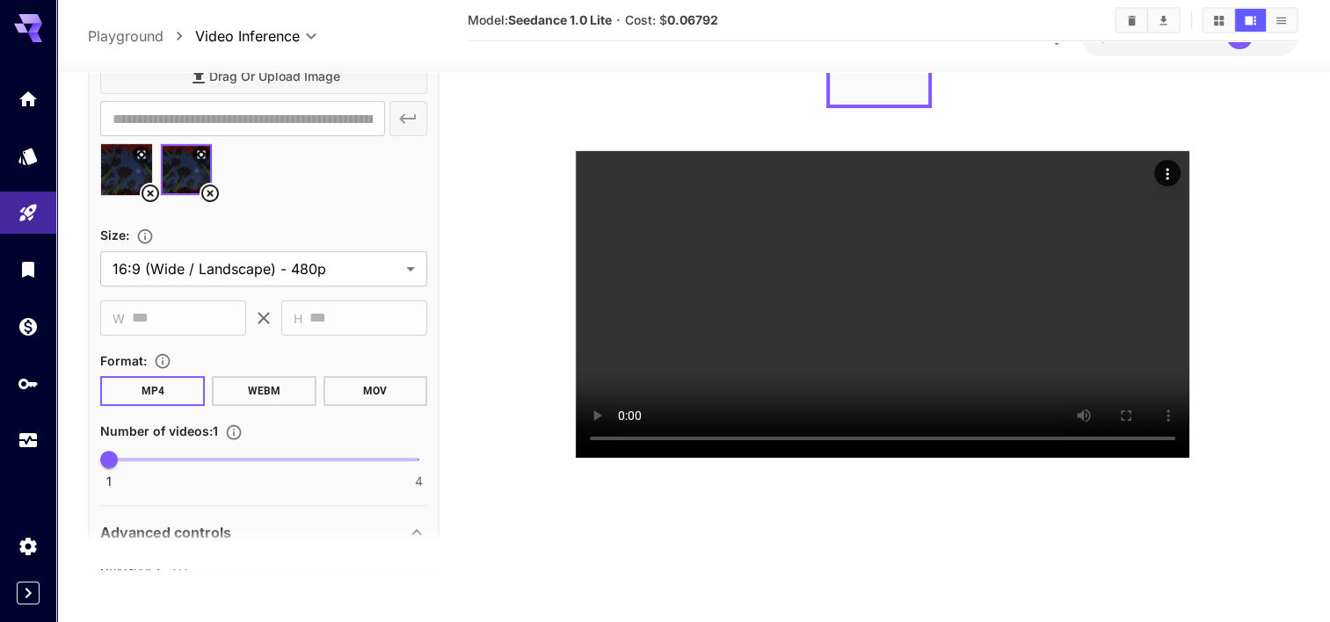
scroll to position [527, 0]
